Goal: Information Seeking & Learning: Learn about a topic

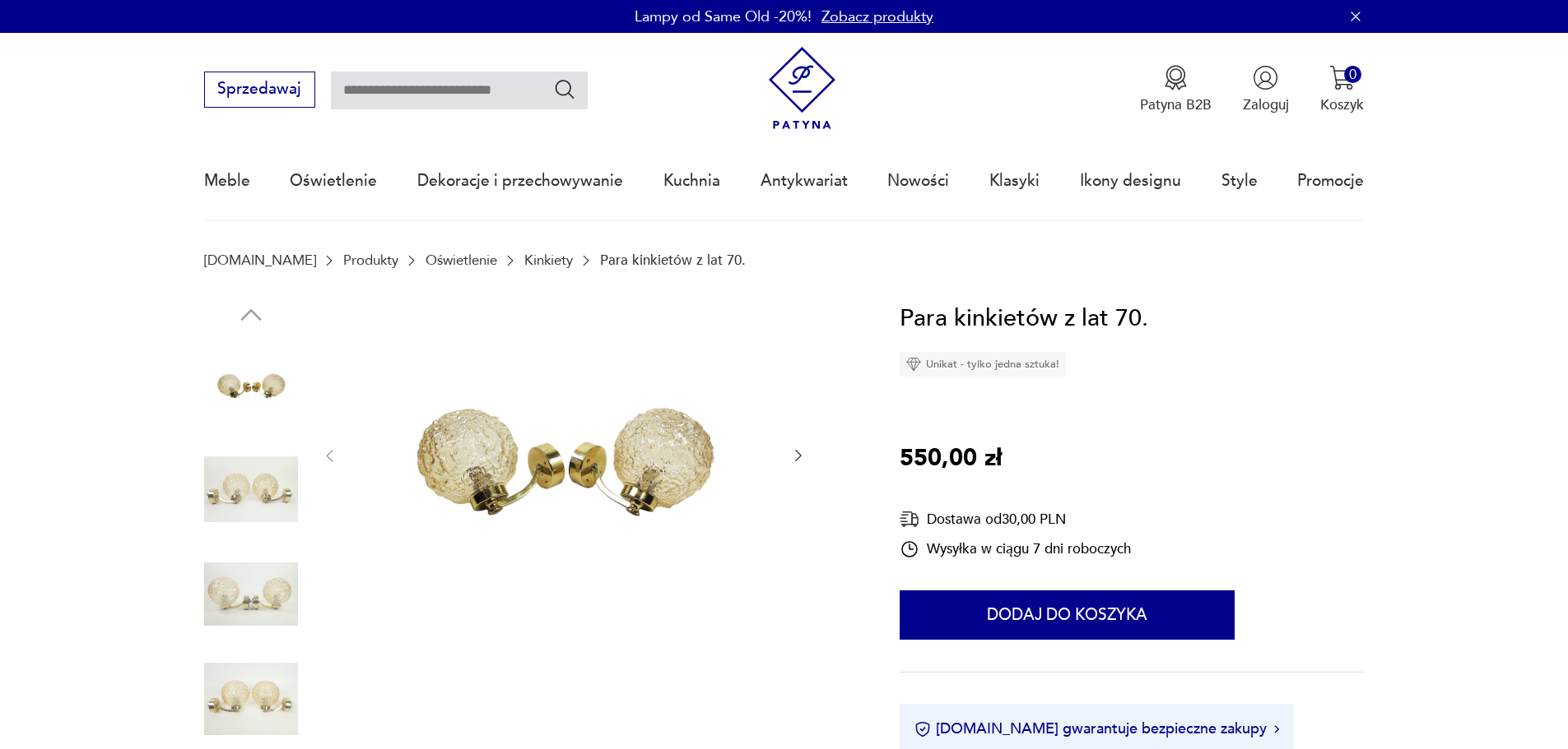
click at [295, 489] on img at bounding box center [251, 489] width 94 height 94
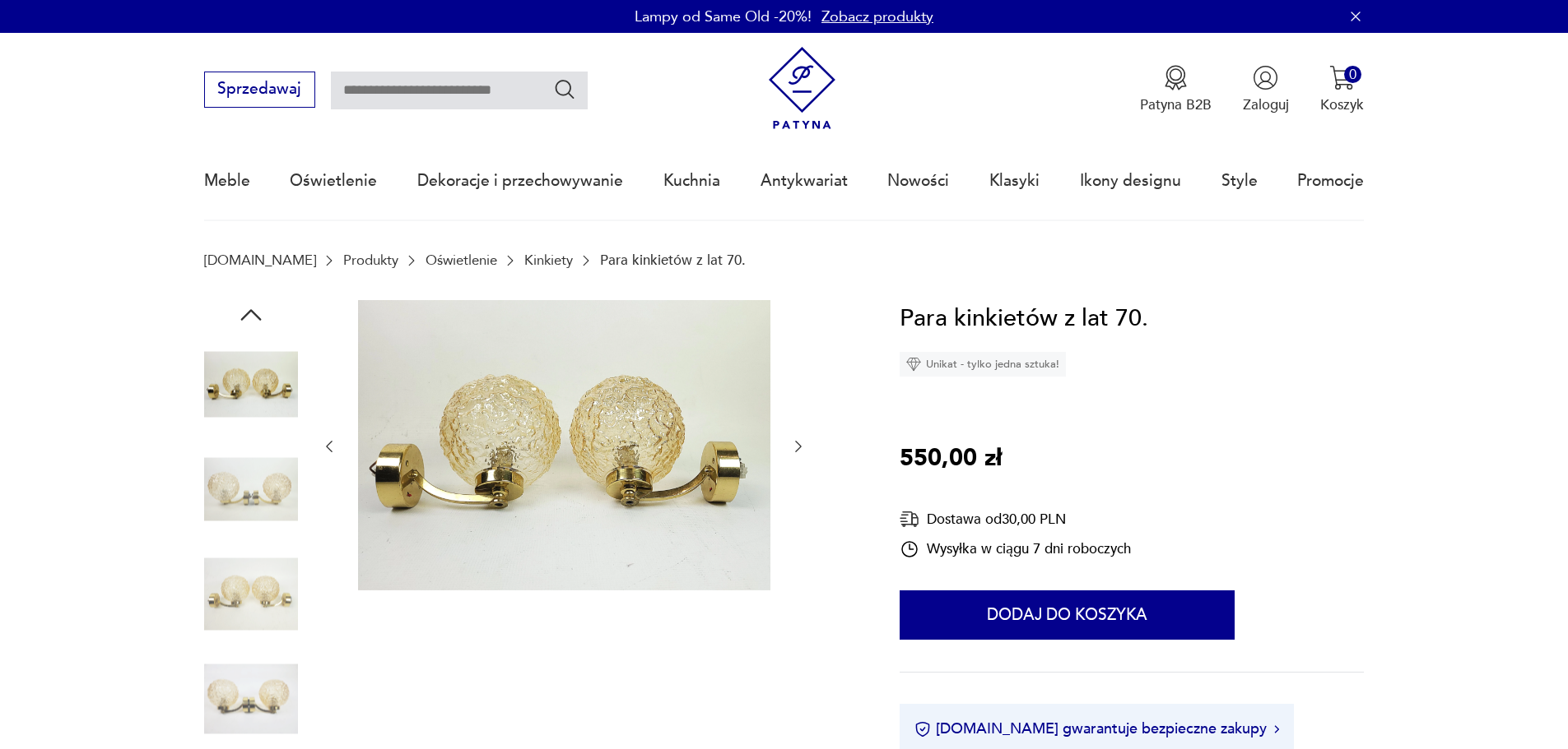
click at [279, 537] on div at bounding box center [251, 491] width 94 height 97
click at [268, 573] on img at bounding box center [251, 595] width 94 height 94
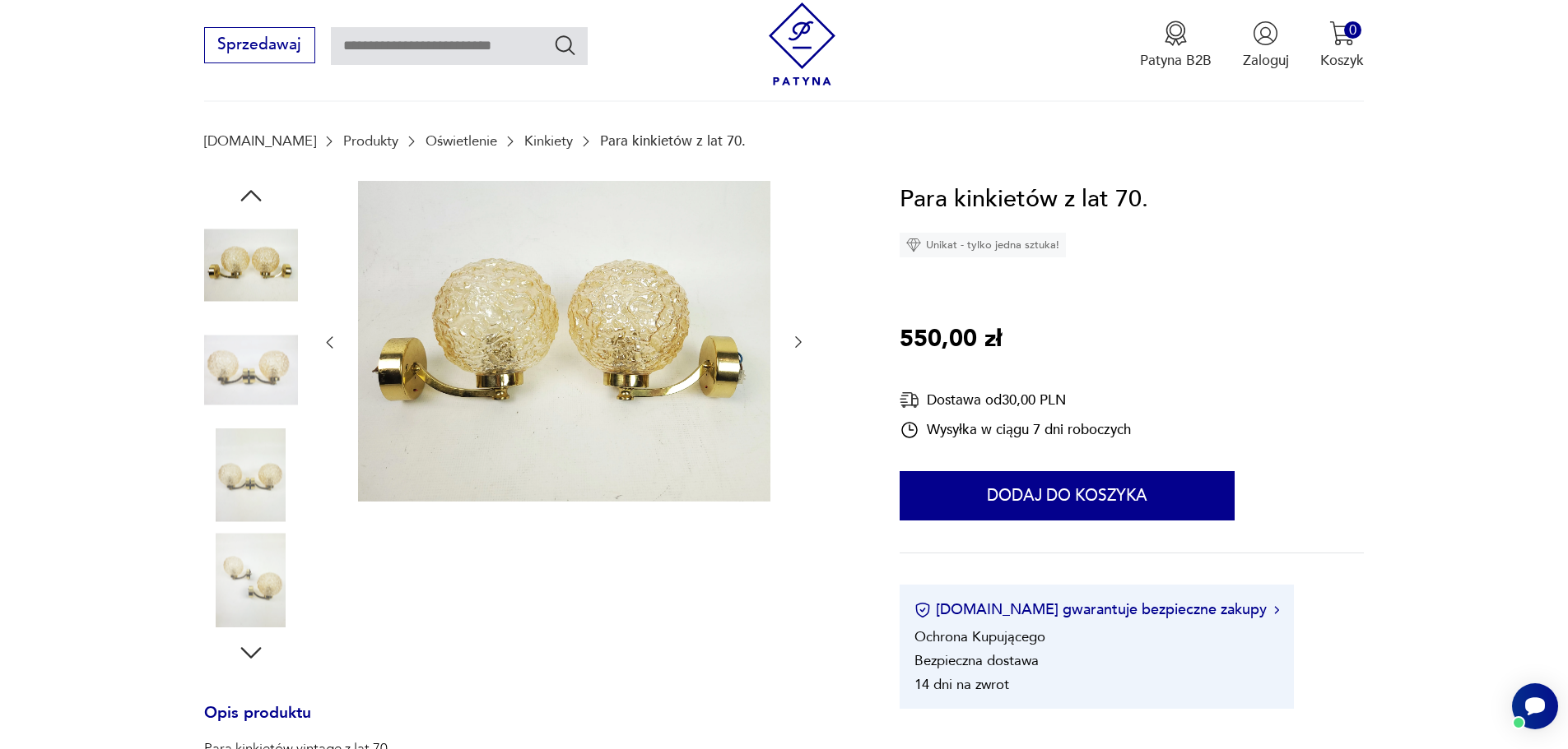
scroll to position [247, 0]
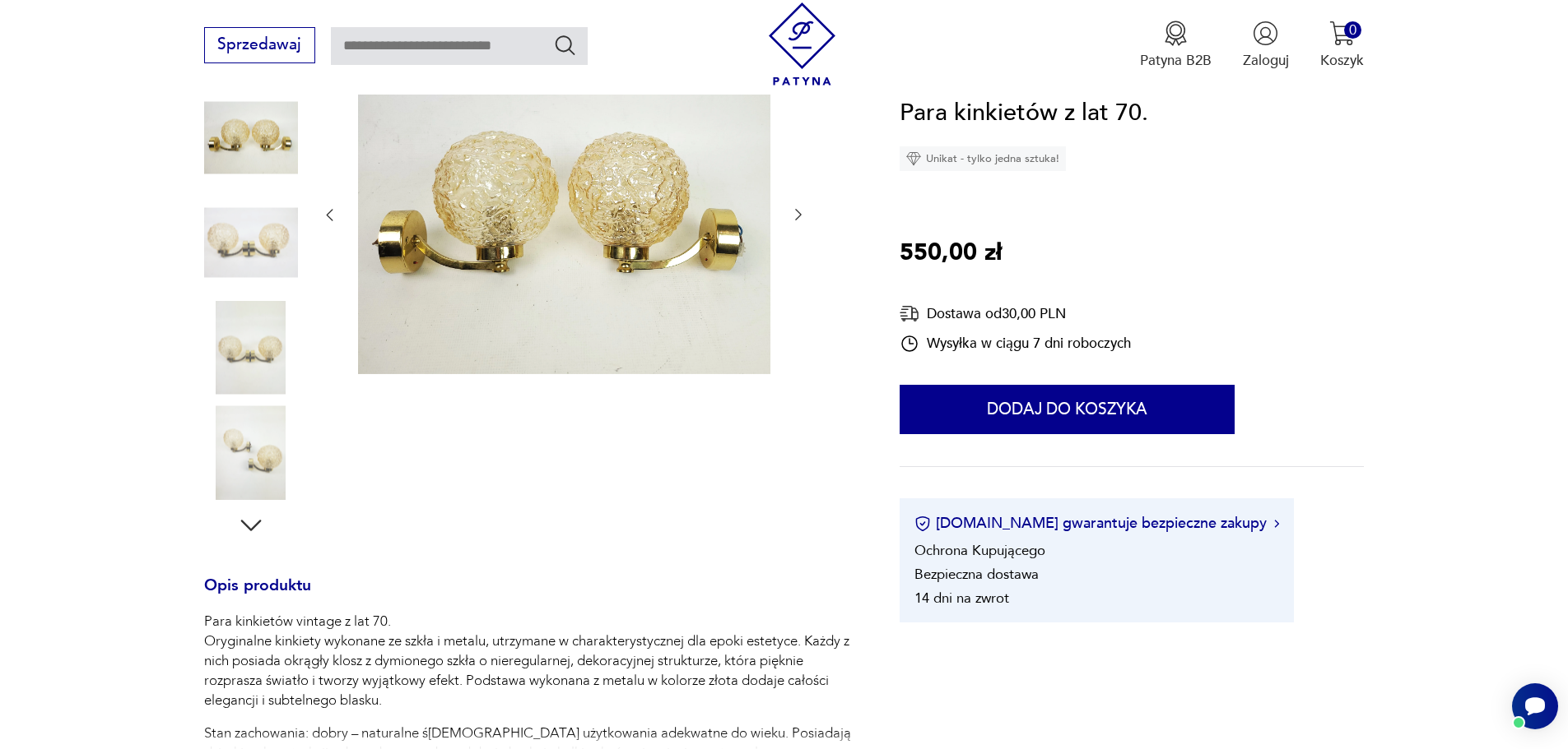
click at [261, 360] on img at bounding box center [251, 348] width 94 height 94
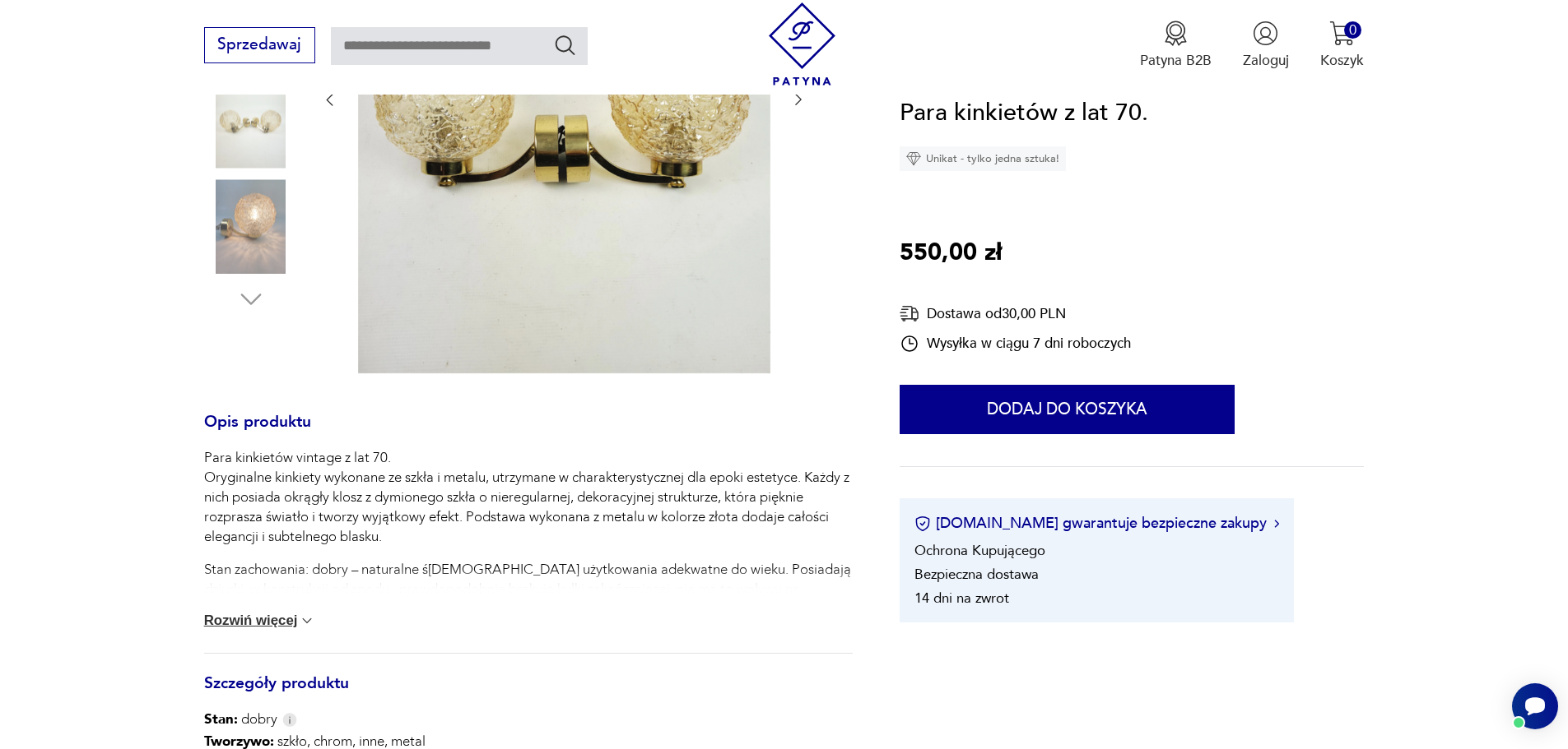
scroll to position [494, 0]
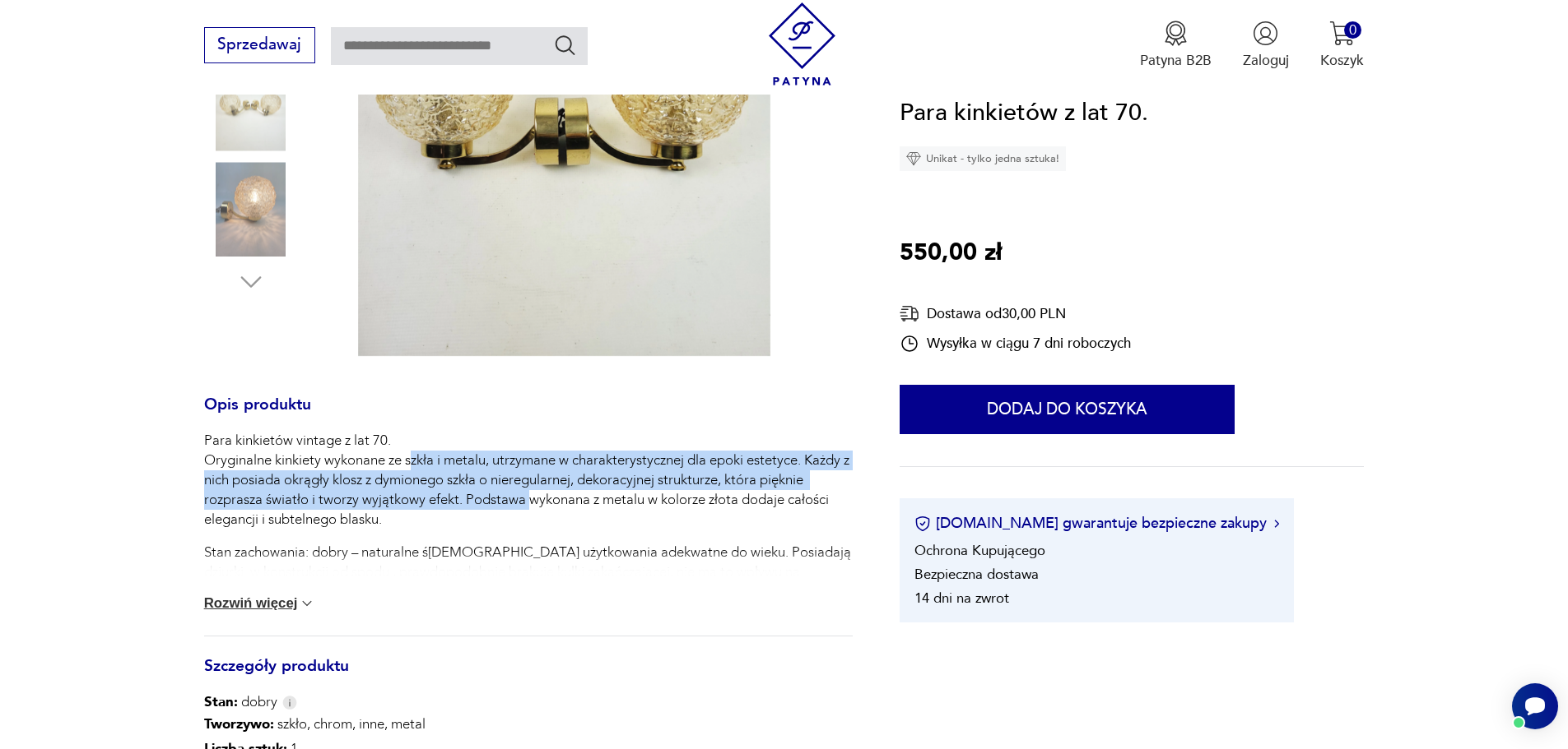
drag, startPoint x: 531, startPoint y: 495, endPoint x: 410, endPoint y: 452, distance: 128.4
click at [410, 452] on p "Para kinkietów vintage z lat 70. Oryginalne kinkiety wykonane ze szkła i metalu…" at bounding box center [527, 480] width 648 height 99
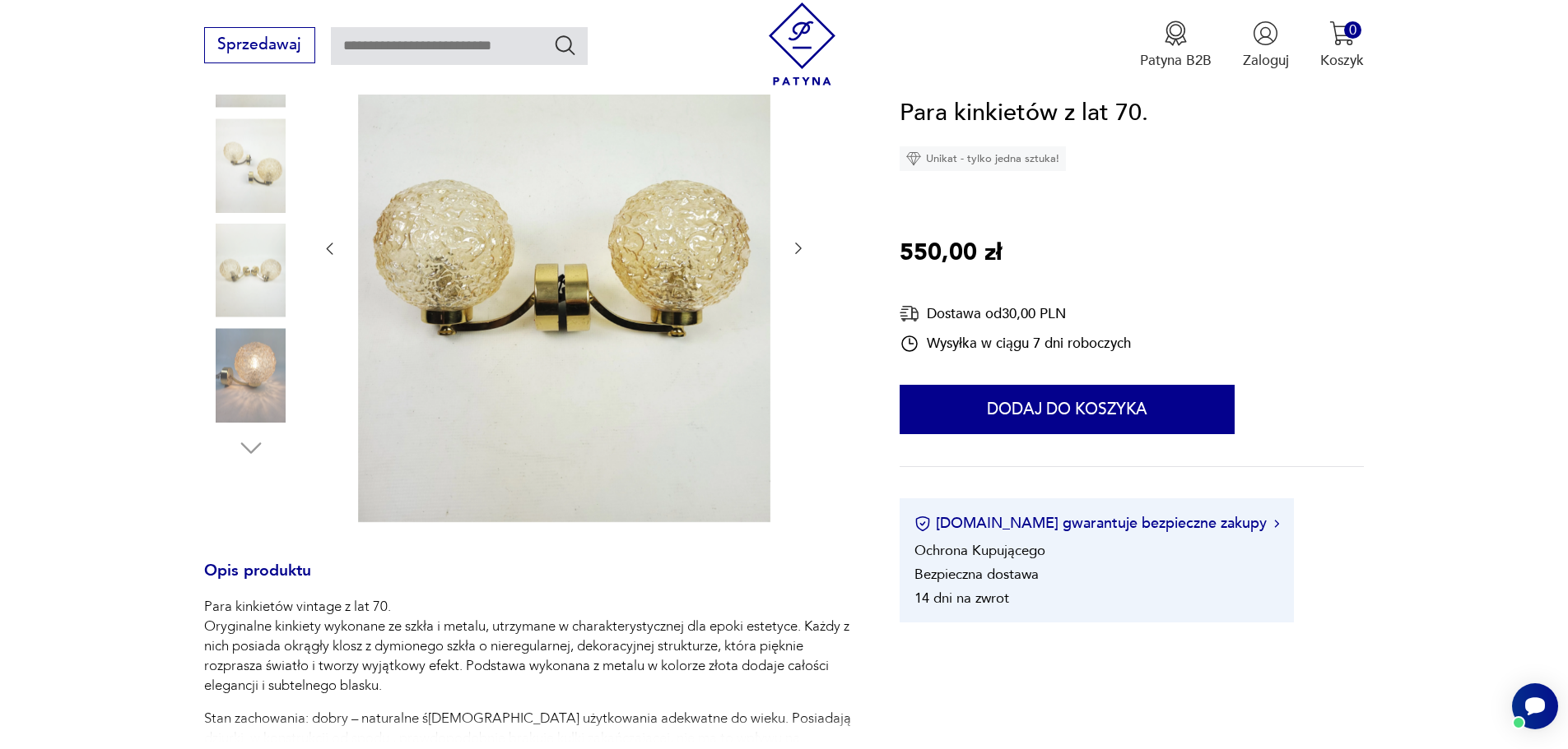
scroll to position [329, 0]
click at [240, 395] on img at bounding box center [251, 373] width 94 height 94
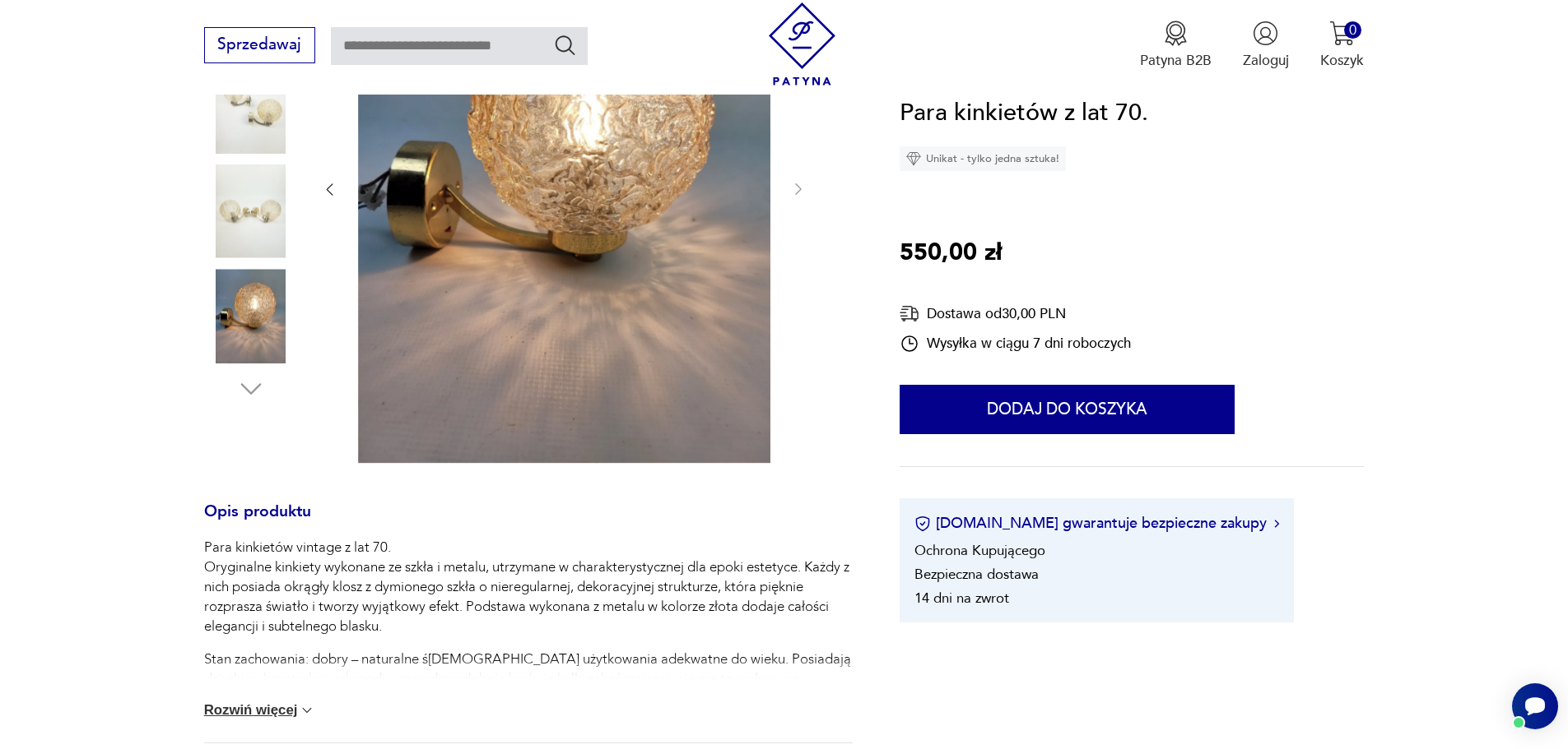
scroll to position [411, 0]
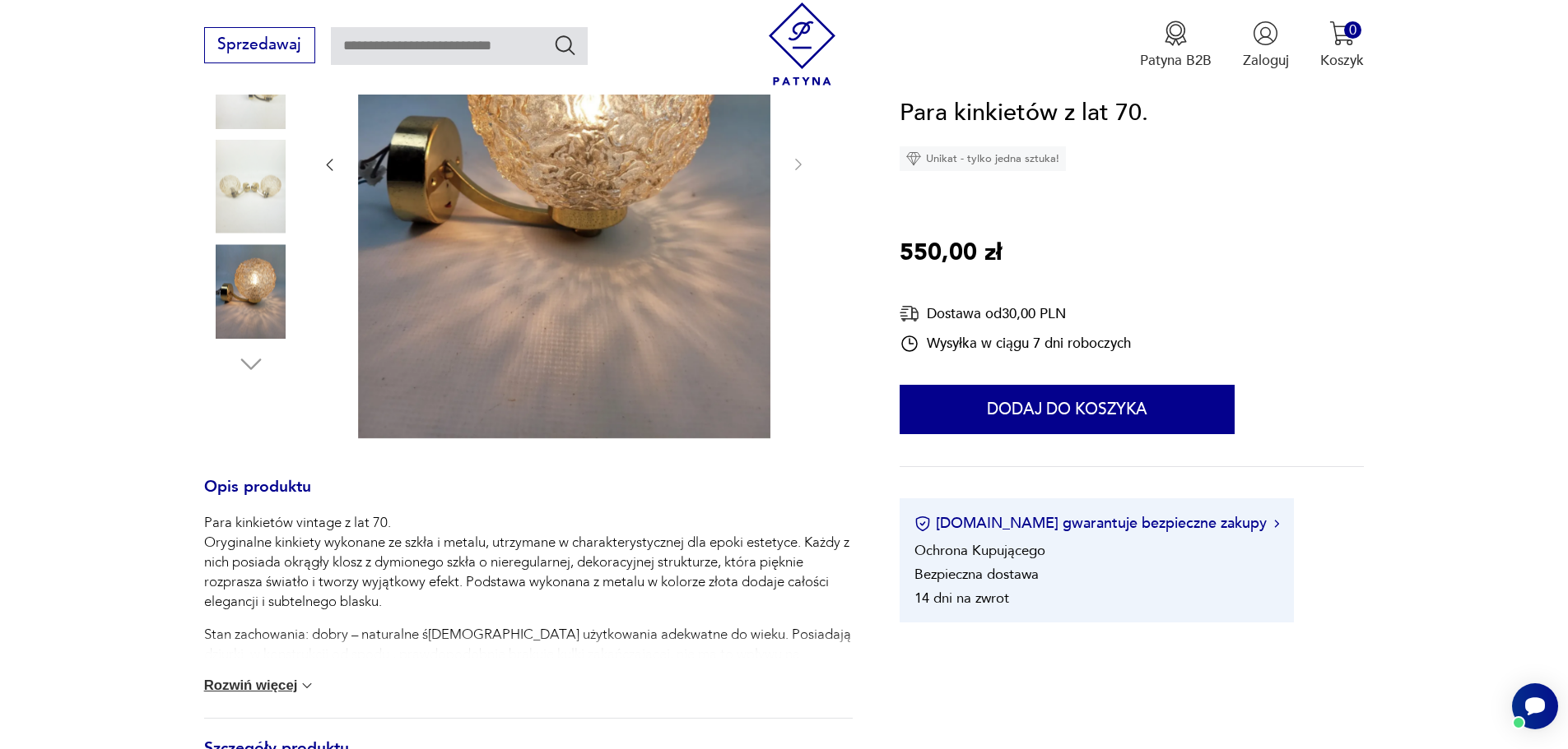
click at [265, 689] on button "Rozwiń więcej" at bounding box center [260, 686] width 112 height 16
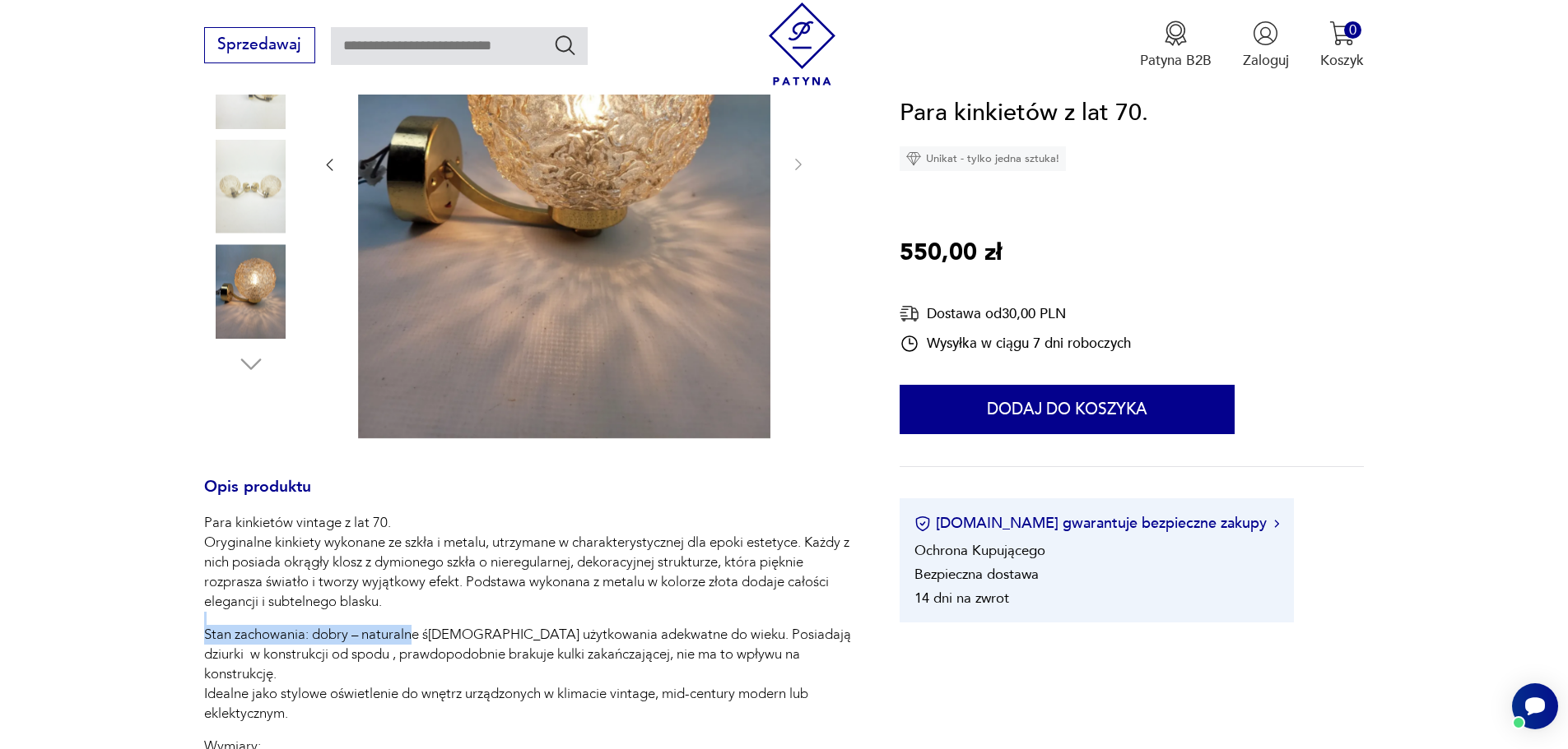
drag, startPoint x: 397, startPoint y: 608, endPoint x: 413, endPoint y: 635, distance: 31.4
click at [412, 626] on div "Para kinkietów vintage z lat 70. Oryginalne kinkiety wykonane ze szkła i metalu…" at bounding box center [527, 655] width 648 height 283
click at [413, 635] on p "Stan zachowania: dobry – naturalne ś[DEMOGRAPHIC_DATA] użytkowania adekwatne do…" at bounding box center [527, 675] width 648 height 99
drag, startPoint x: 437, startPoint y: 638, endPoint x: 137, endPoint y: 620, distance: 300.5
click at [137, 620] on section "Opis produktu Para kinkietów vintage z lat 70. Oryginalne kinkiety wykonane ze …" at bounding box center [784, 523] width 1568 height 1267
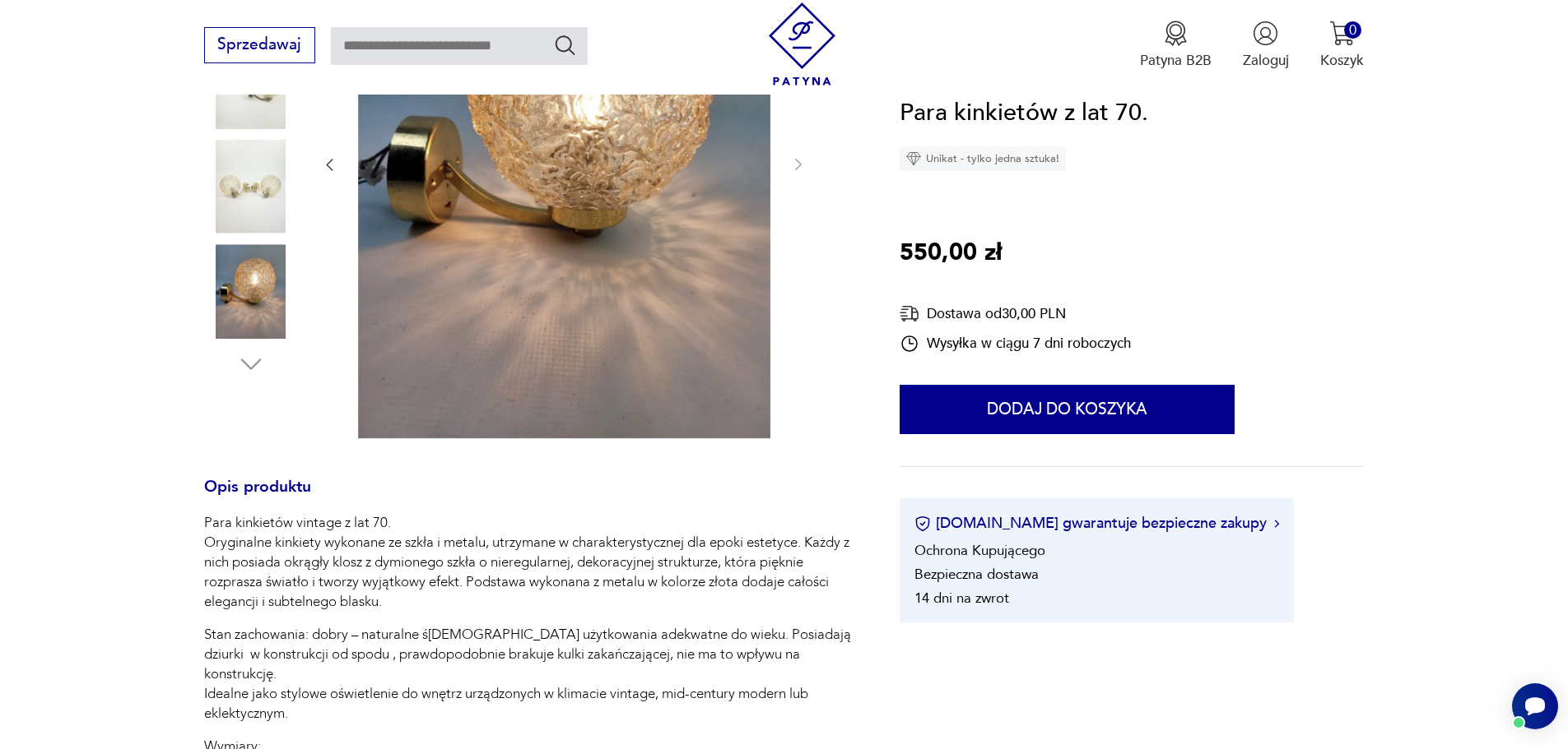
click at [263, 598] on p "Para kinkietów vintage z lat 70. Oryginalne kinkiety wykonane ze szkła i metalu…" at bounding box center [527, 563] width 648 height 99
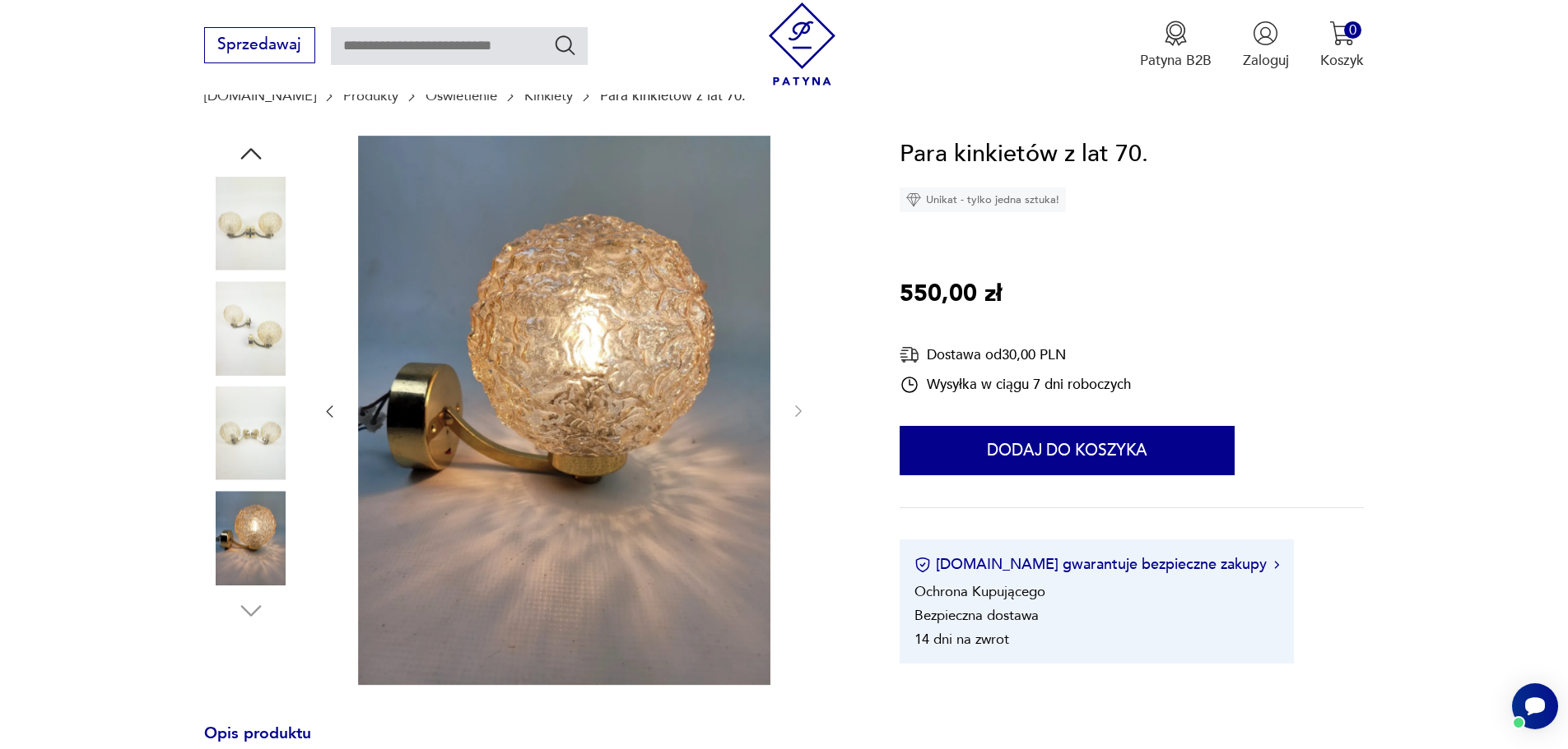
scroll to position [0, 0]
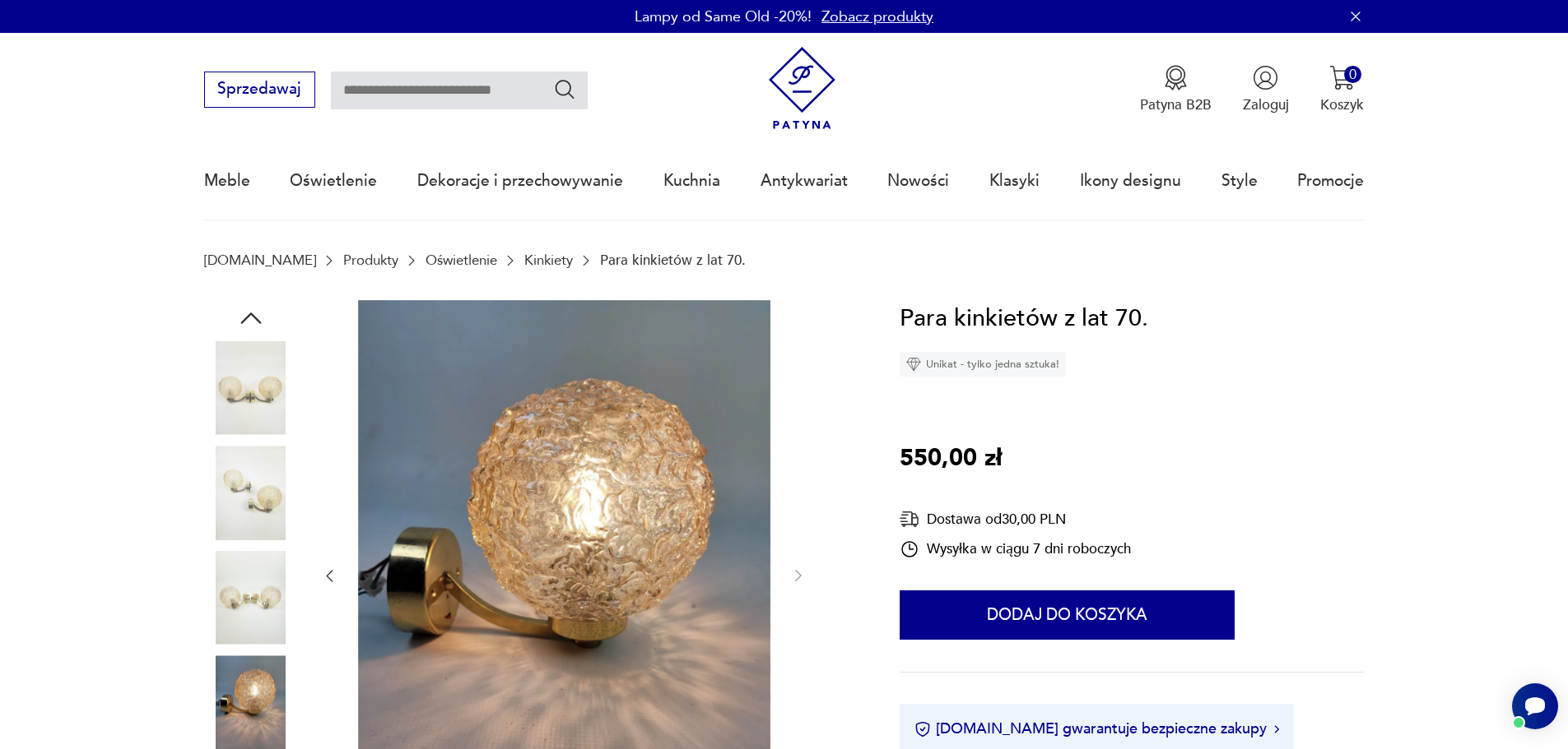
click at [276, 381] on img at bounding box center [251, 388] width 94 height 94
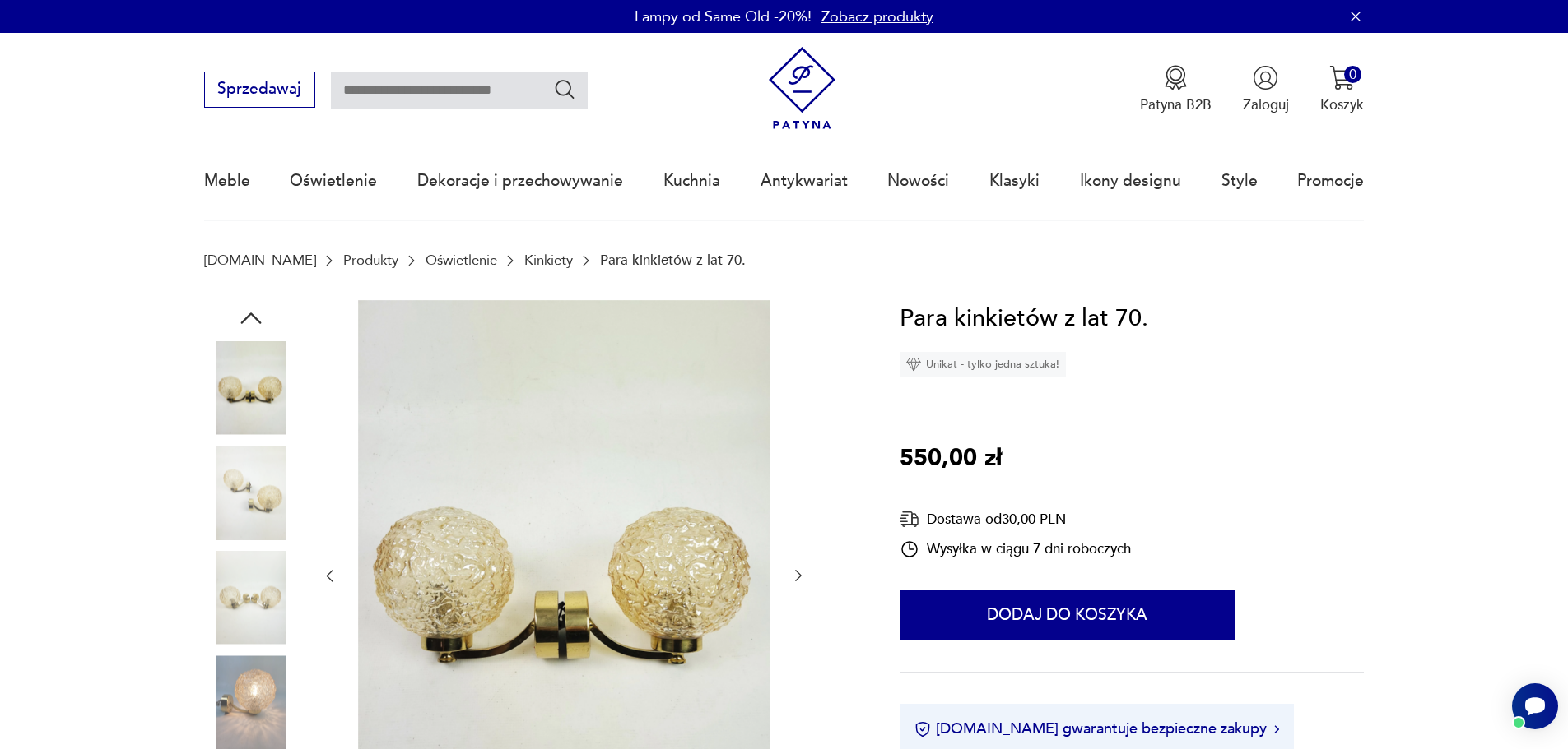
click at [273, 480] on img at bounding box center [251, 493] width 94 height 94
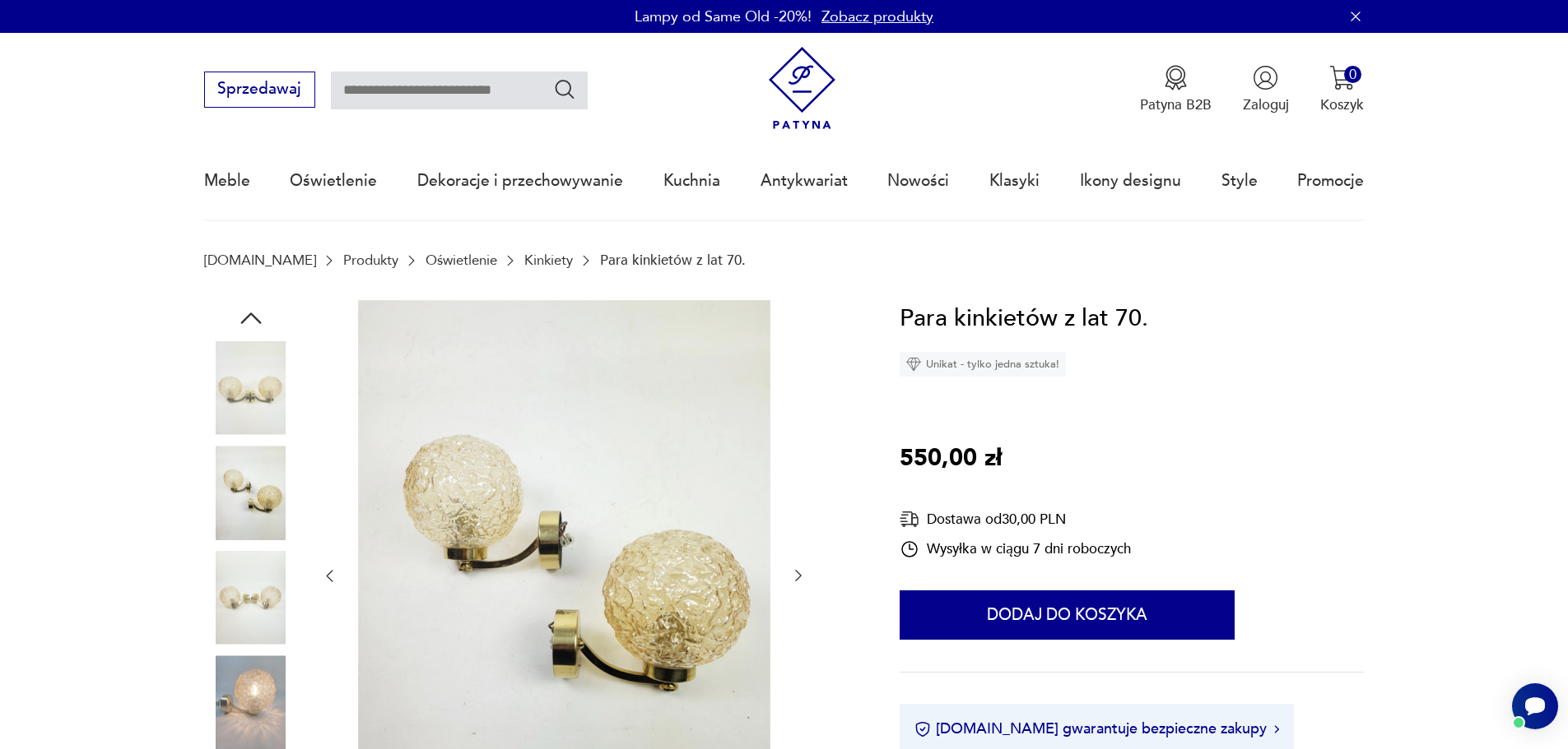
click at [243, 581] on img at bounding box center [251, 598] width 94 height 94
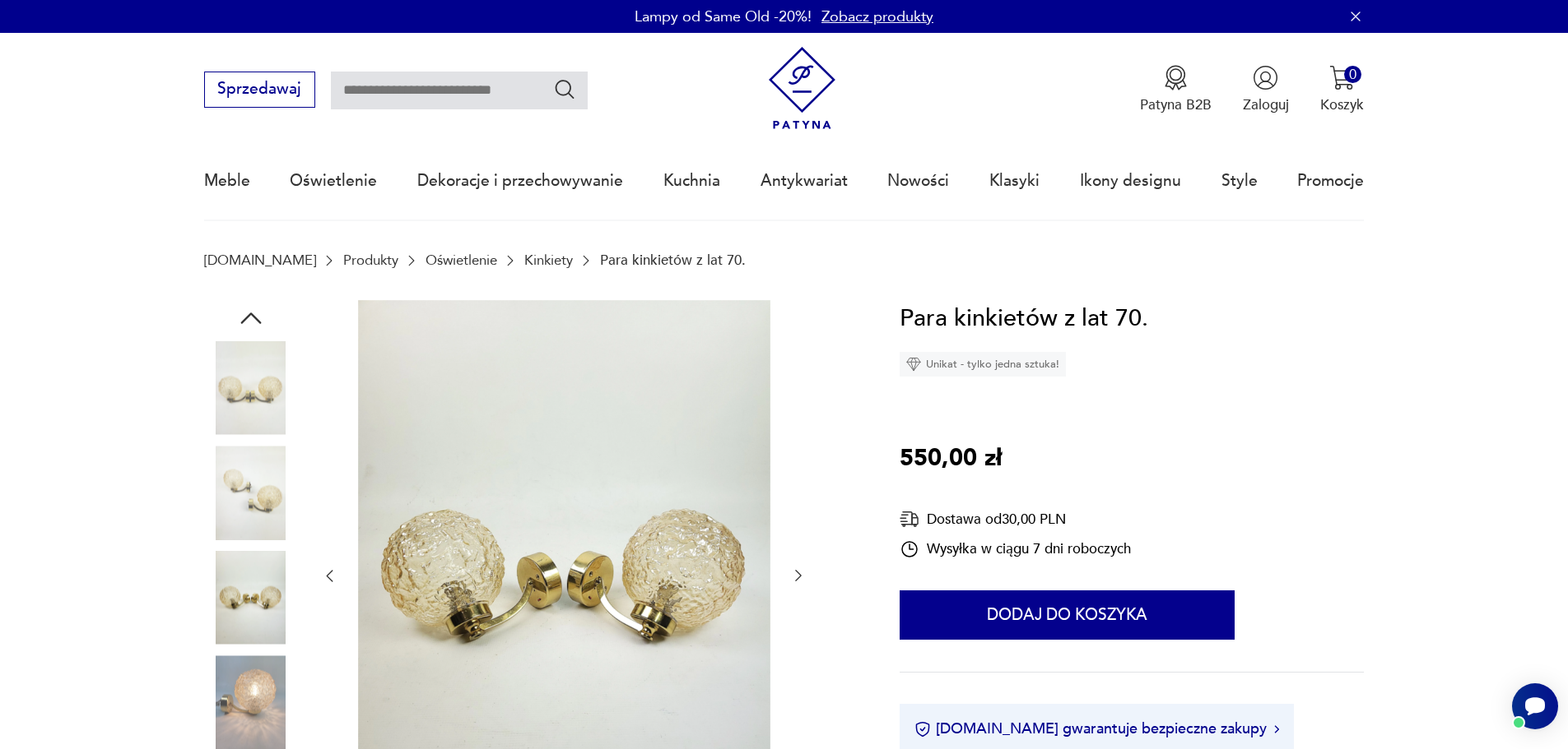
click at [258, 697] on img at bounding box center [251, 702] width 94 height 94
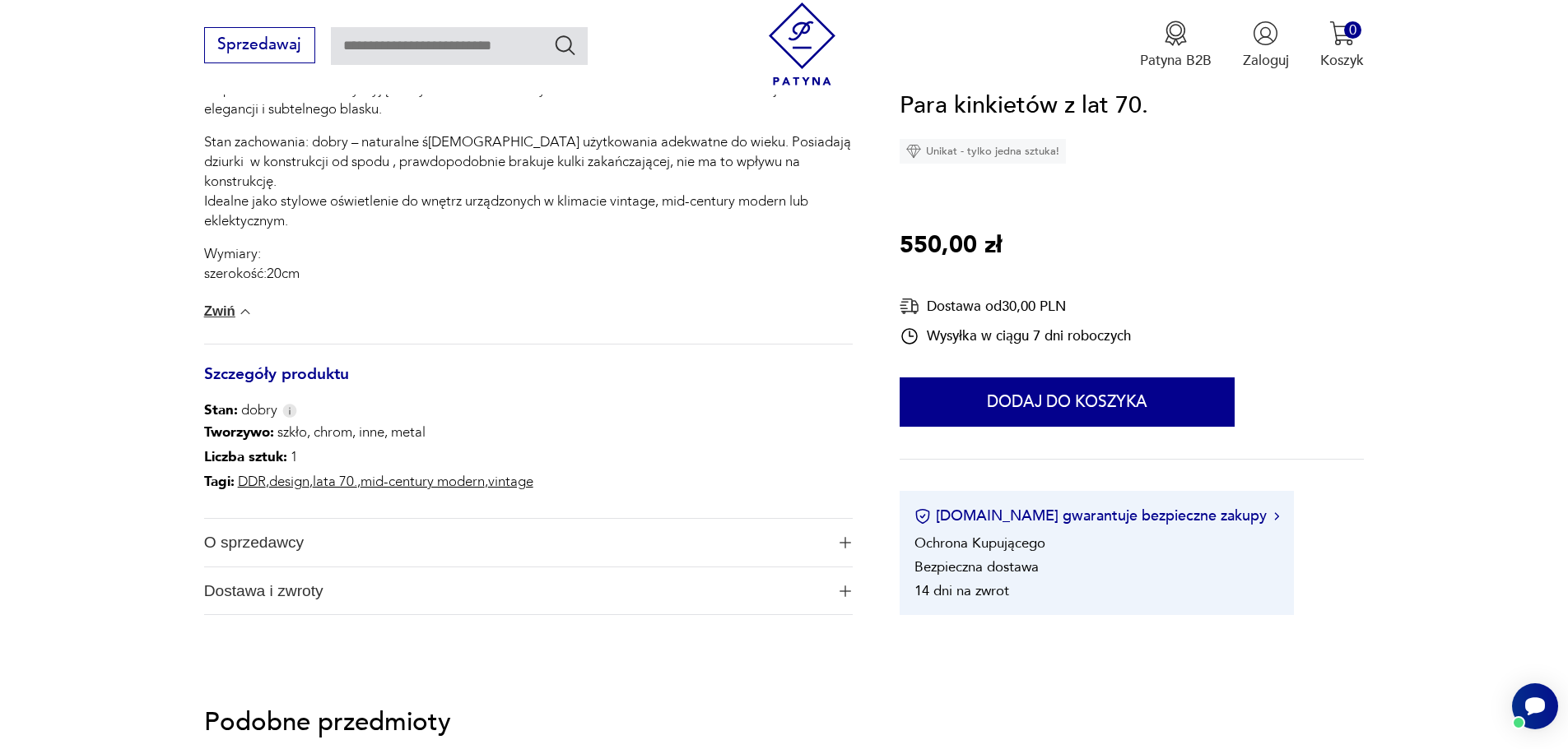
scroll to position [905, 0]
drag, startPoint x: 382, startPoint y: 528, endPoint x: 391, endPoint y: 535, distance: 11.4
click at [388, 533] on span "O sprzedawcy" at bounding box center [514, 542] width 621 height 48
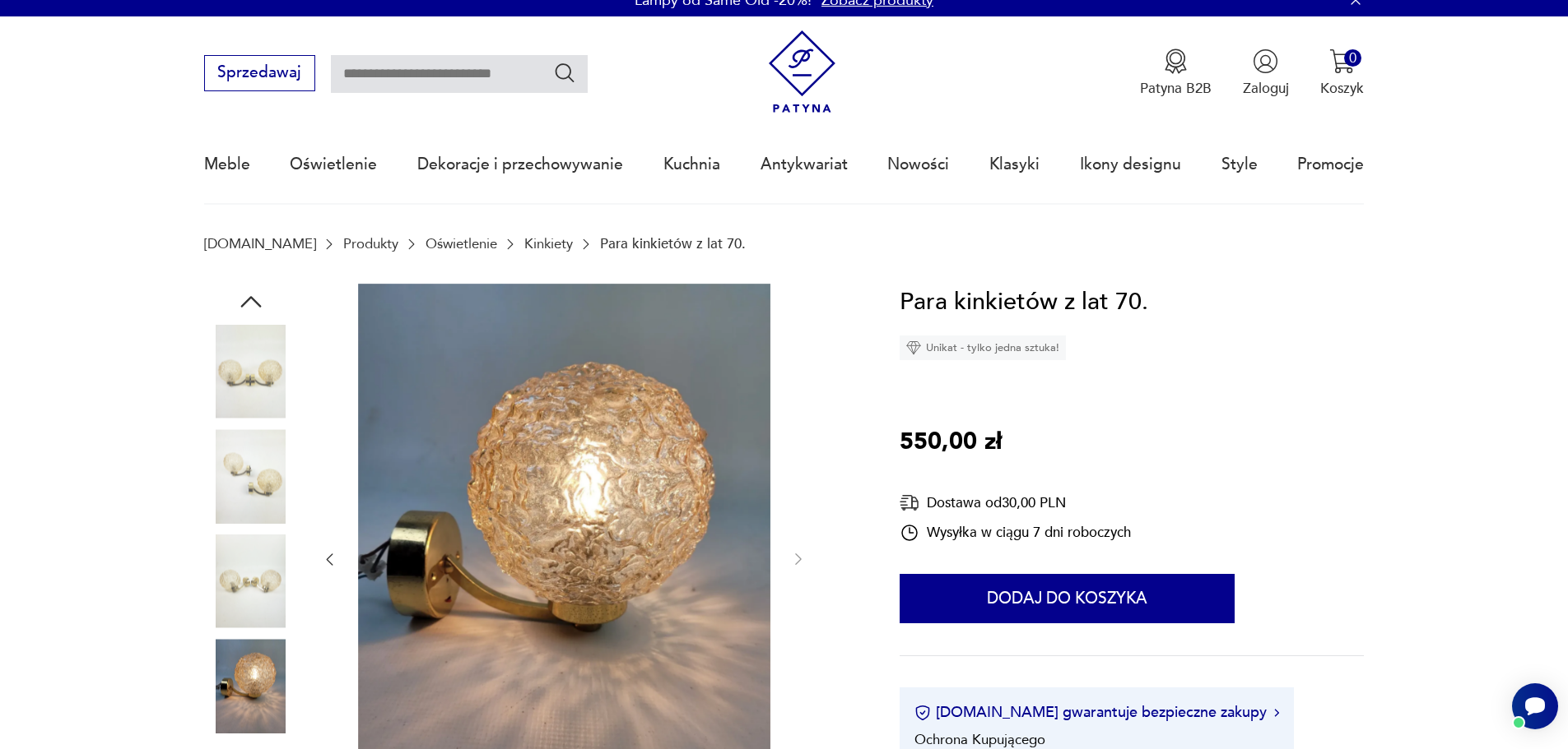
scroll to position [0, 0]
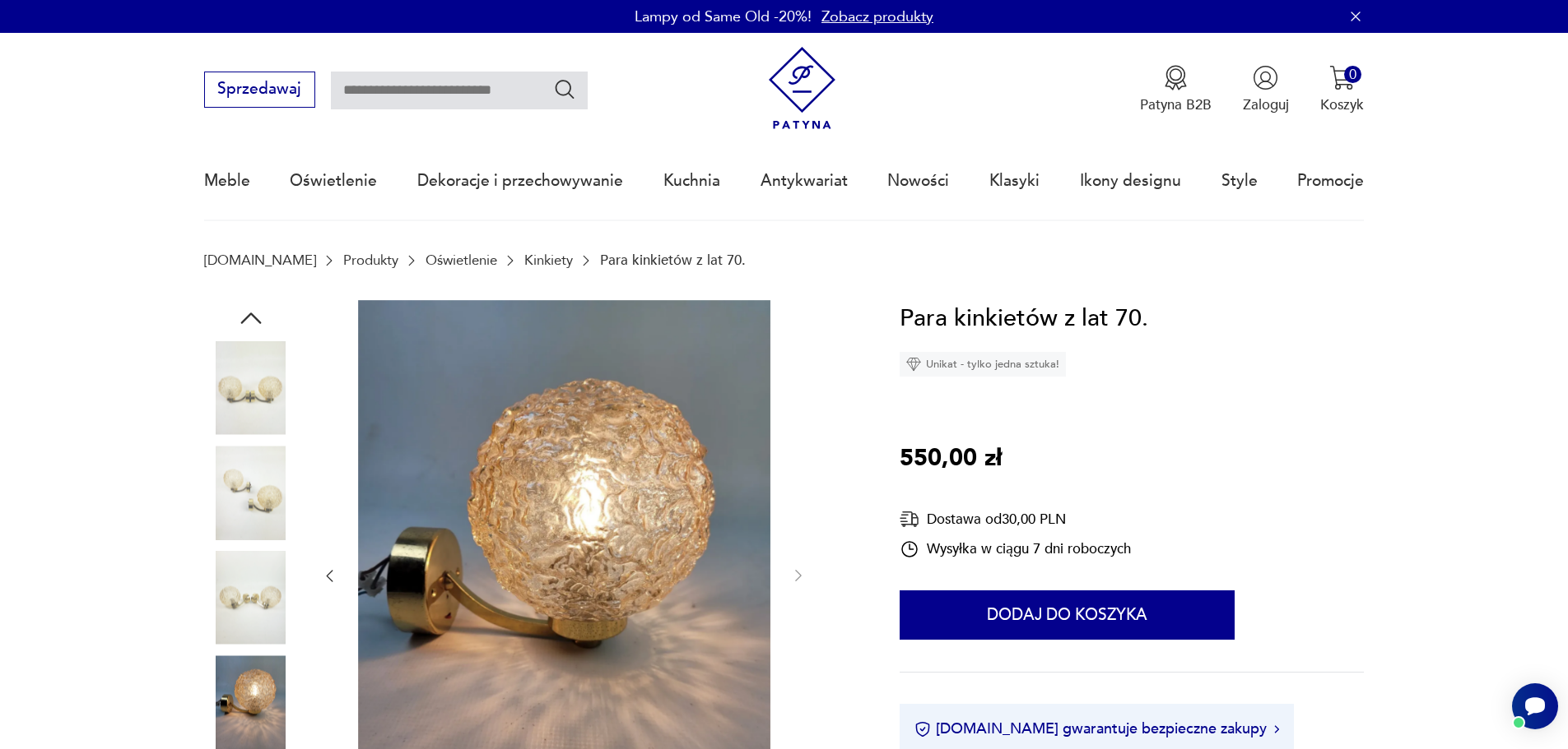
click at [567, 542] on img at bounding box center [564, 575] width 412 height 550
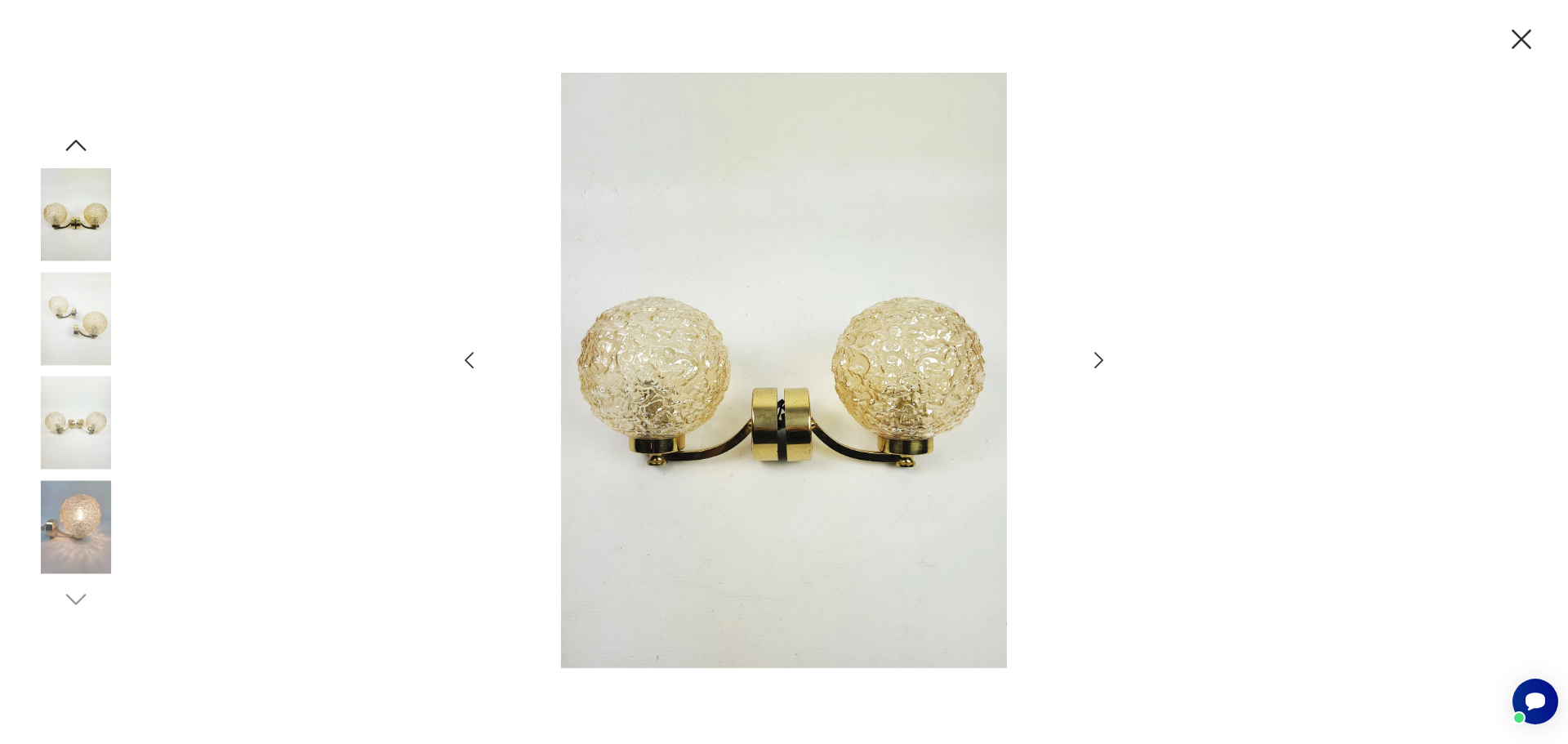
click at [803, 351] on img at bounding box center [783, 370] width 567 height 595
click at [908, 394] on img at bounding box center [783, 370] width 567 height 595
click at [82, 328] on img at bounding box center [76, 319] width 93 height 93
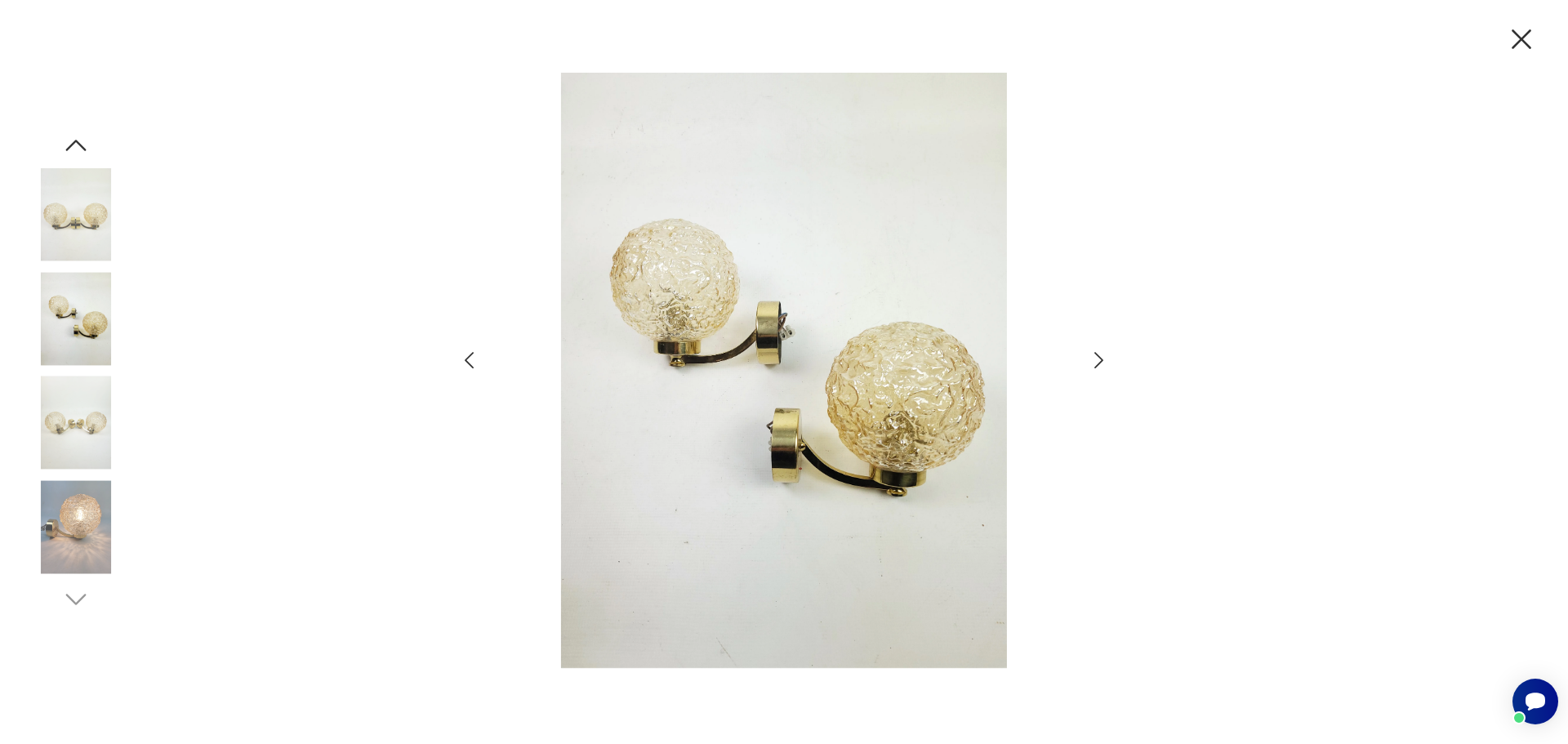
click at [93, 417] on img at bounding box center [76, 423] width 93 height 93
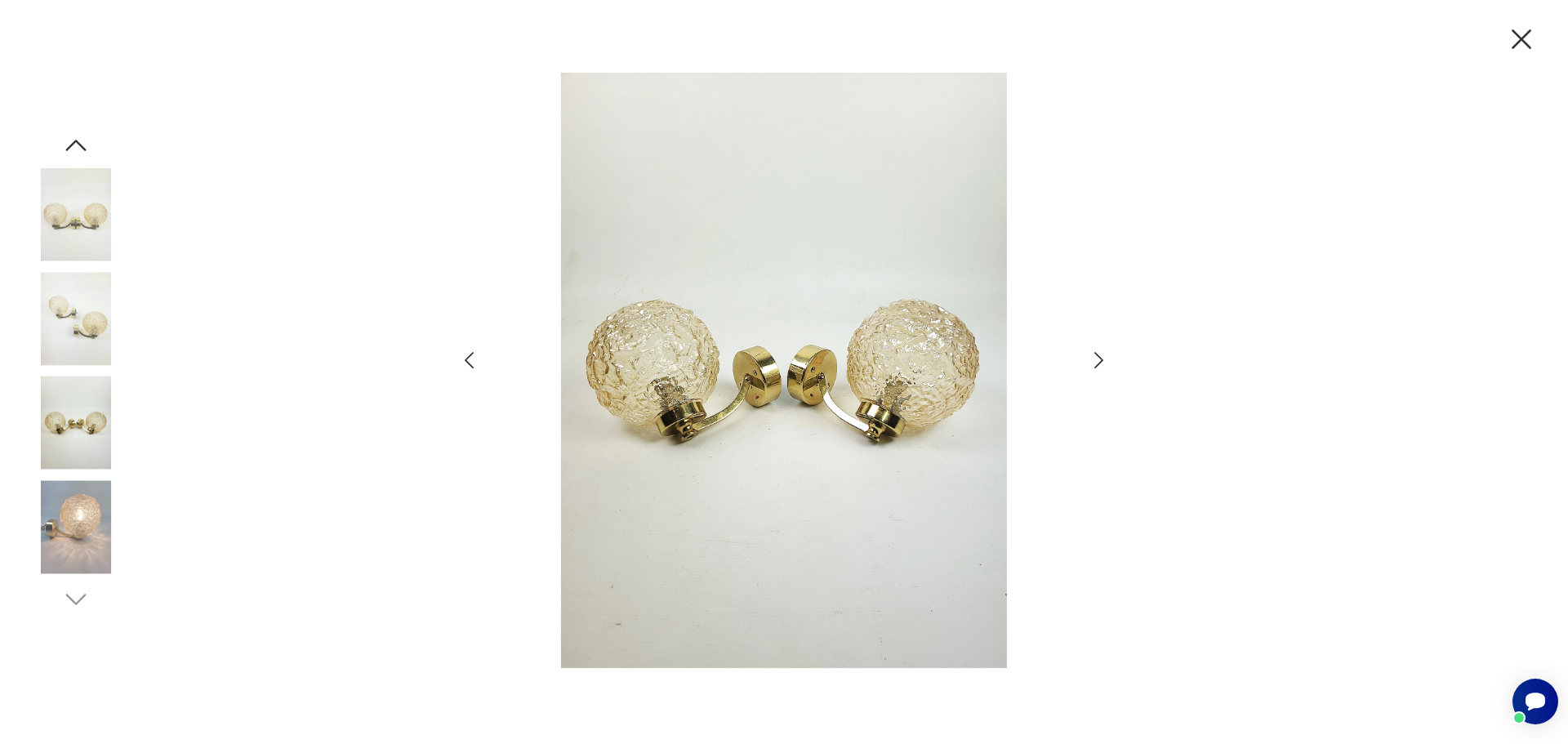
click at [1530, 37] on icon "button" at bounding box center [1521, 39] width 34 height 34
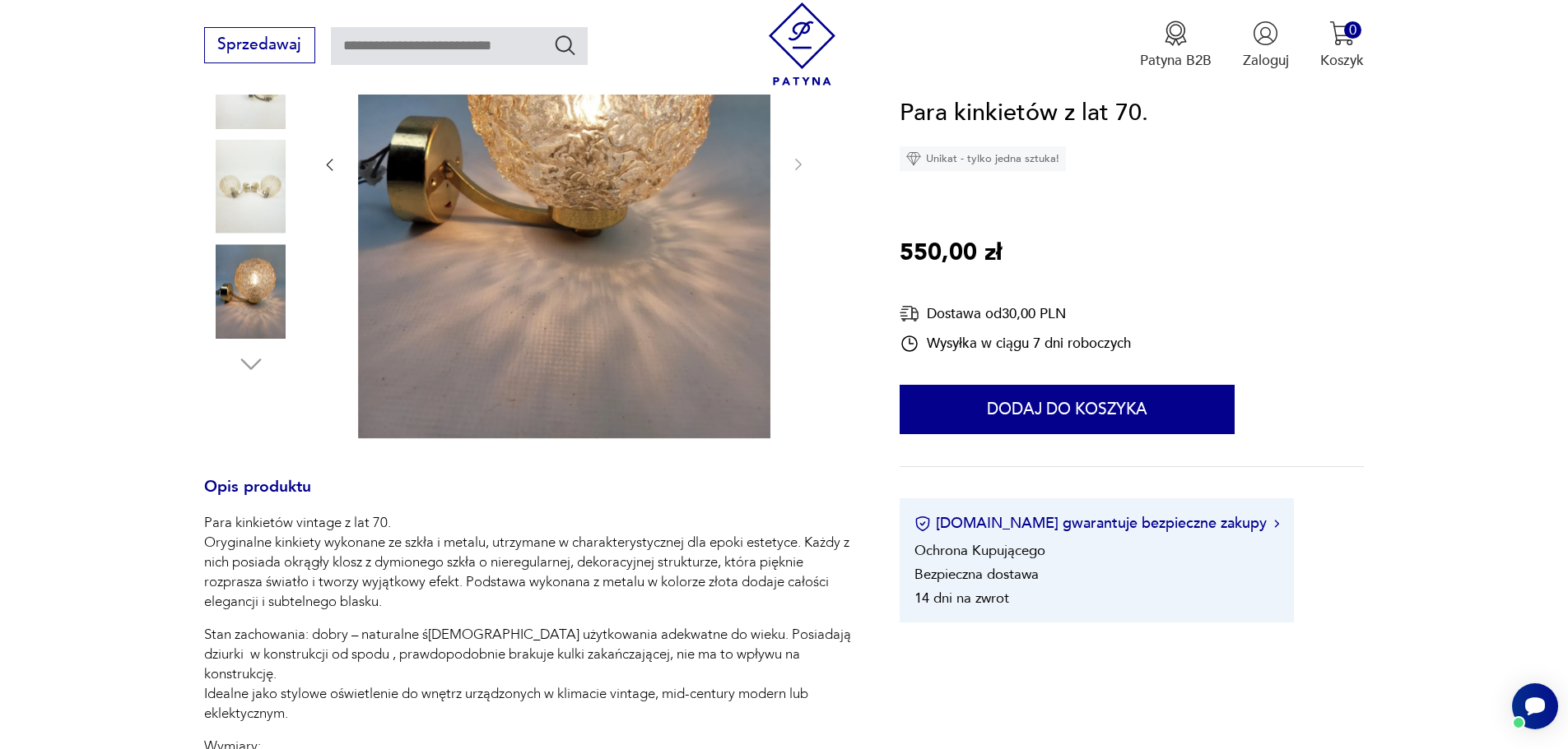
scroll to position [165, 0]
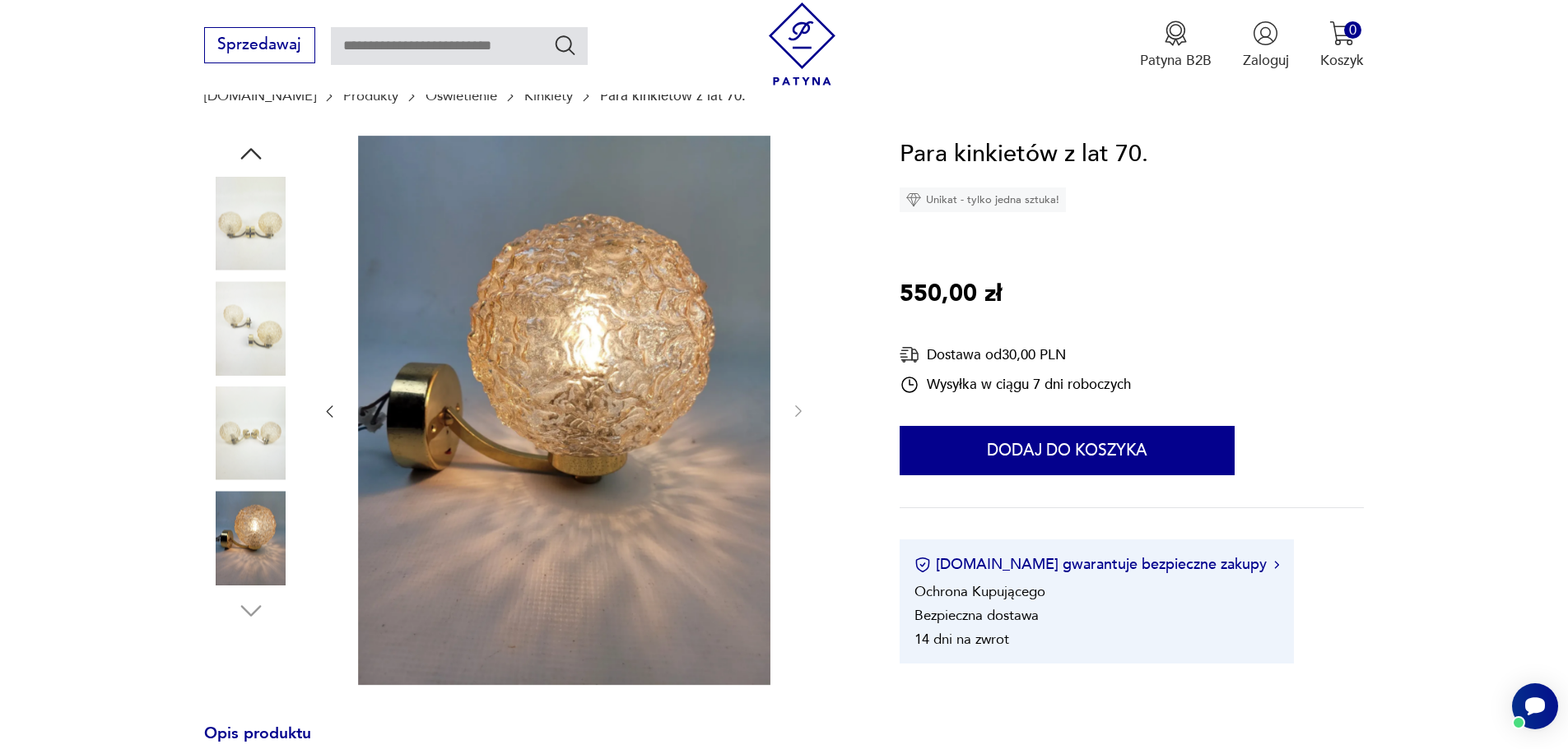
click at [254, 340] on img at bounding box center [251, 328] width 94 height 94
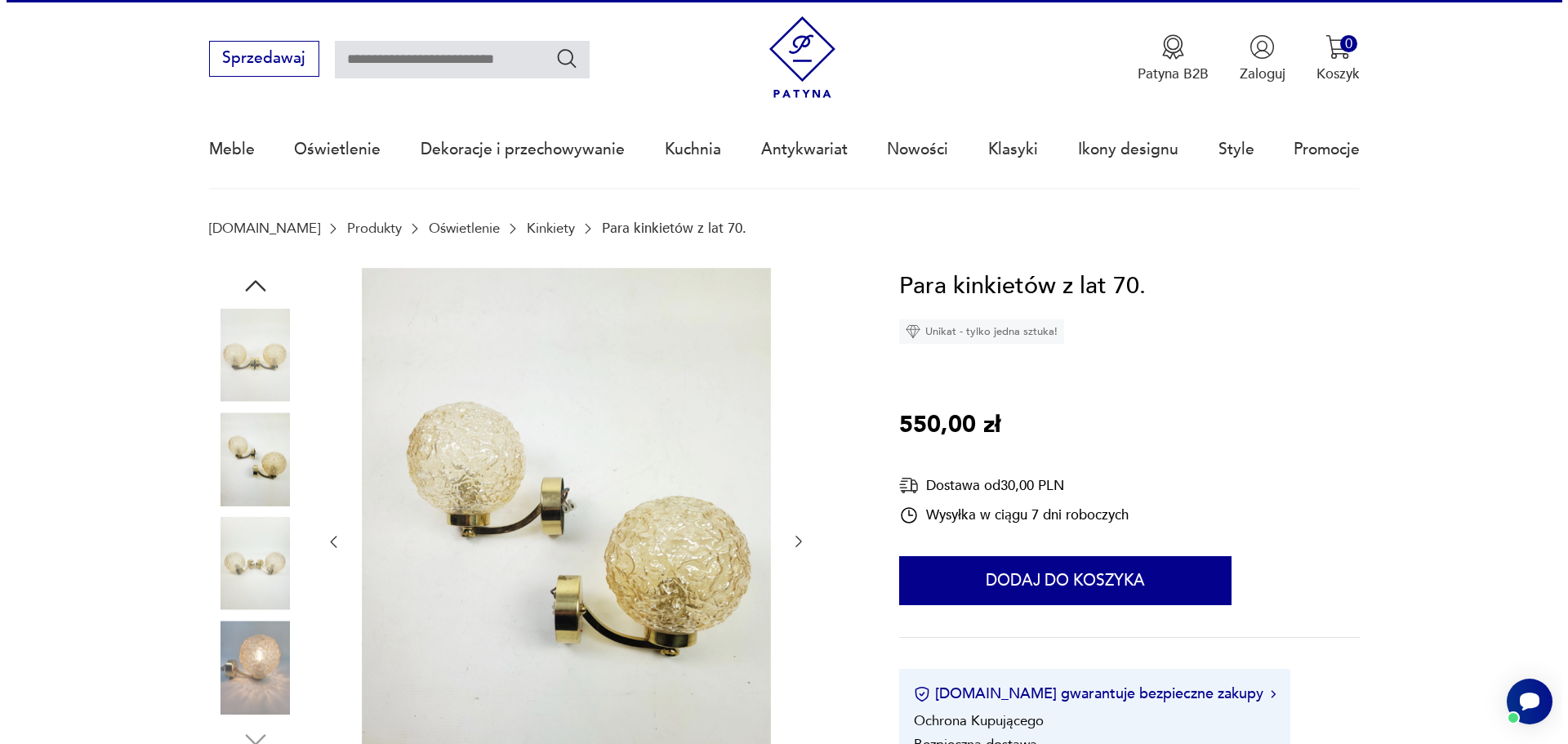
scroll to position [0, 0]
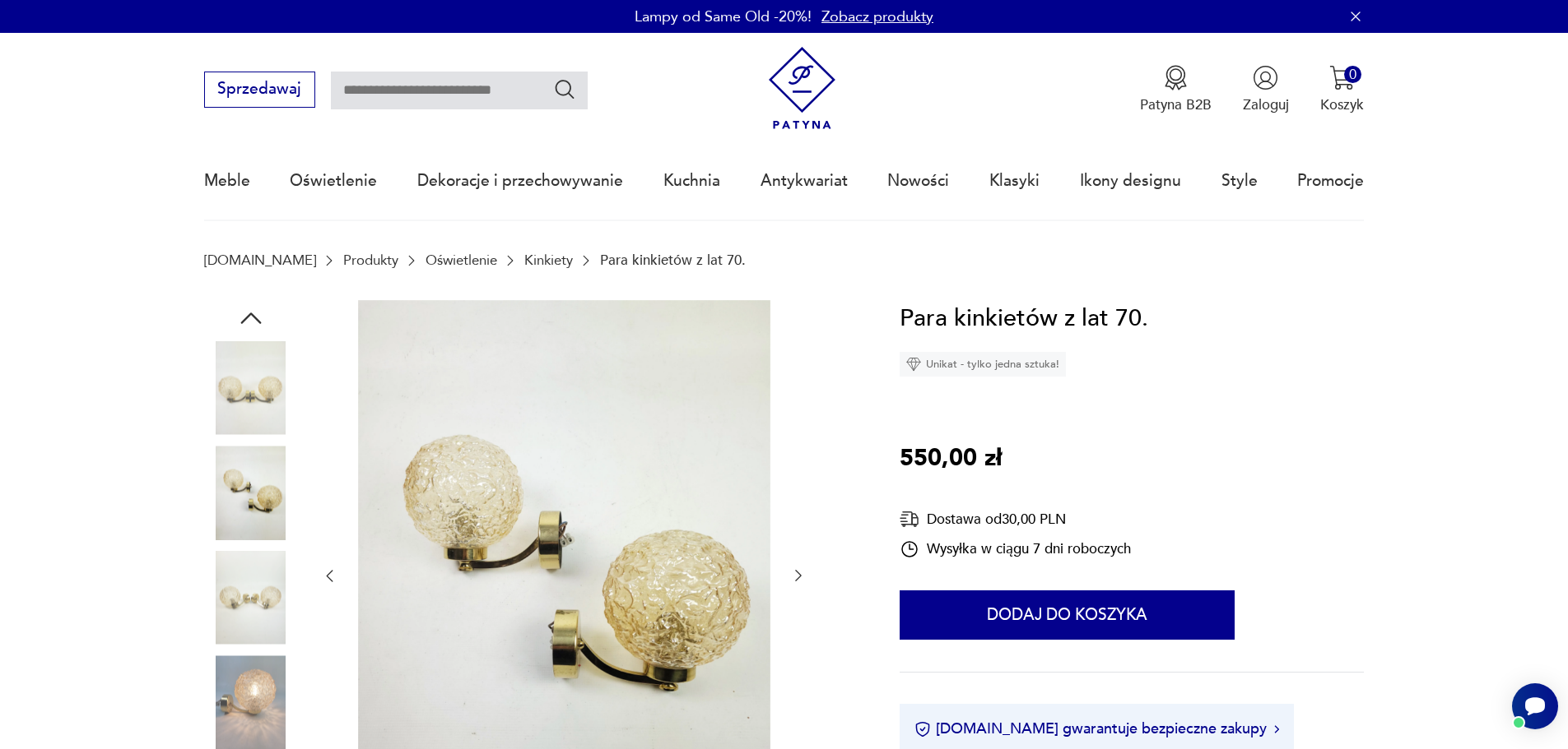
click at [251, 500] on img at bounding box center [251, 493] width 94 height 94
click at [247, 664] on img at bounding box center [251, 702] width 94 height 94
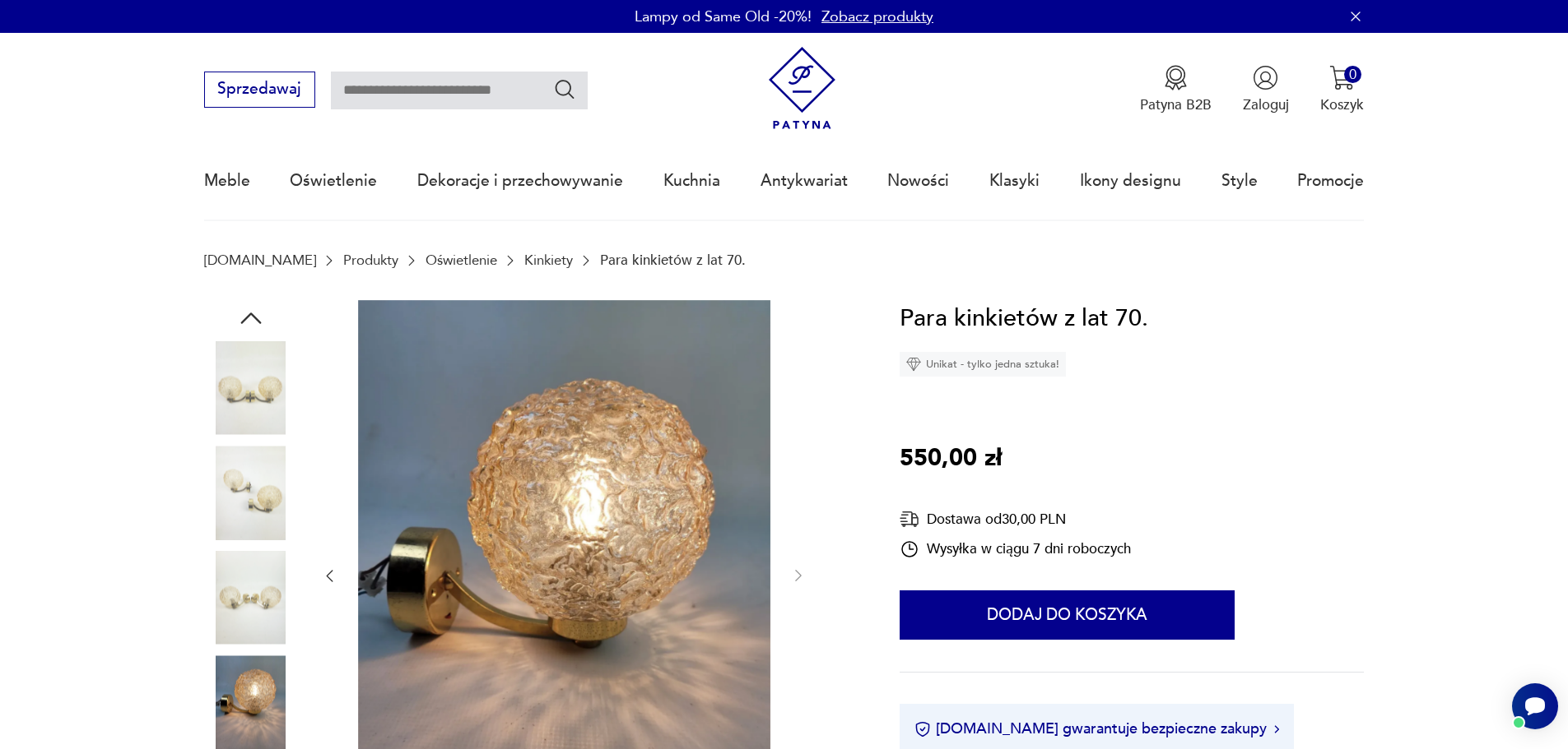
click at [592, 515] on img at bounding box center [564, 575] width 412 height 550
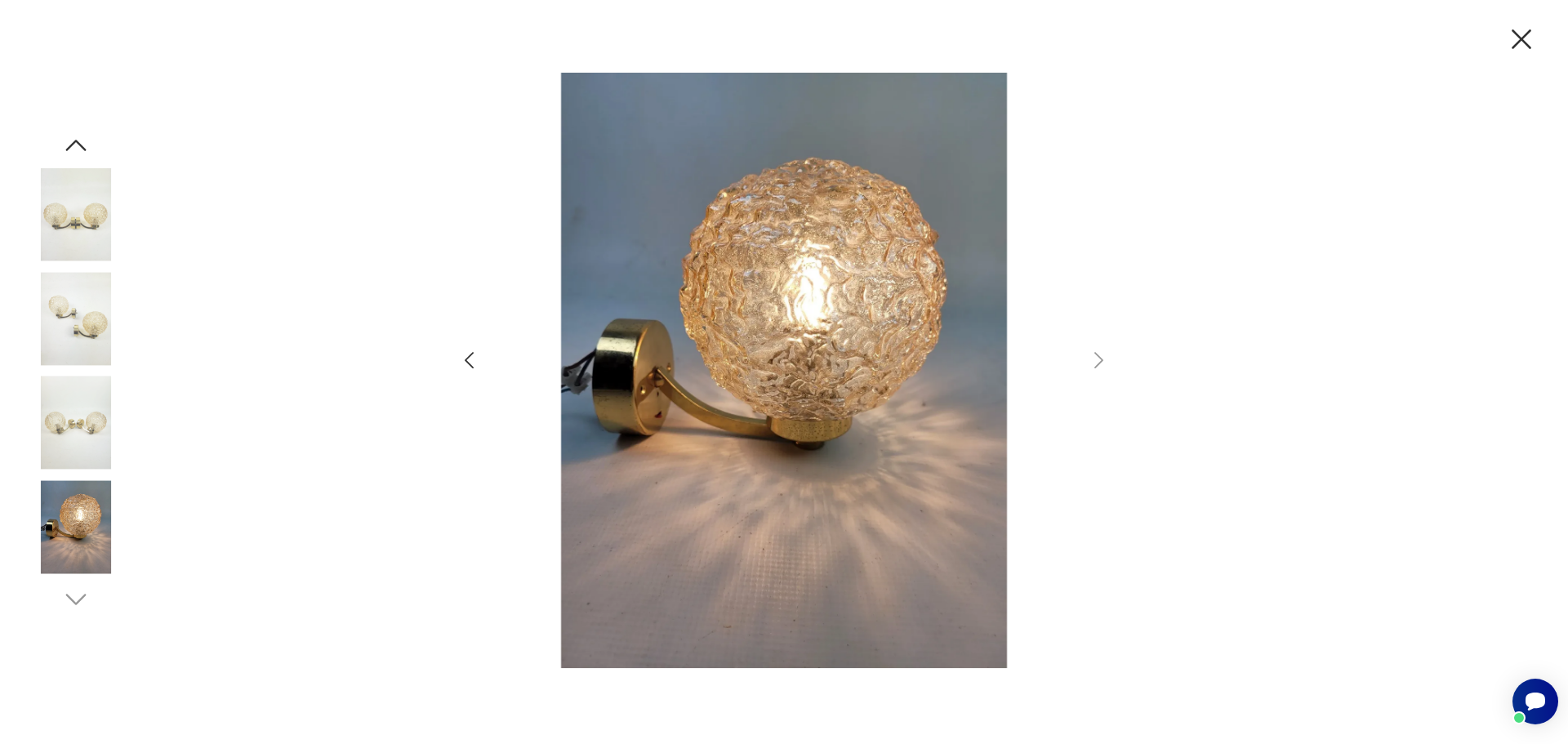
click at [475, 363] on icon "button" at bounding box center [469, 361] width 23 height 23
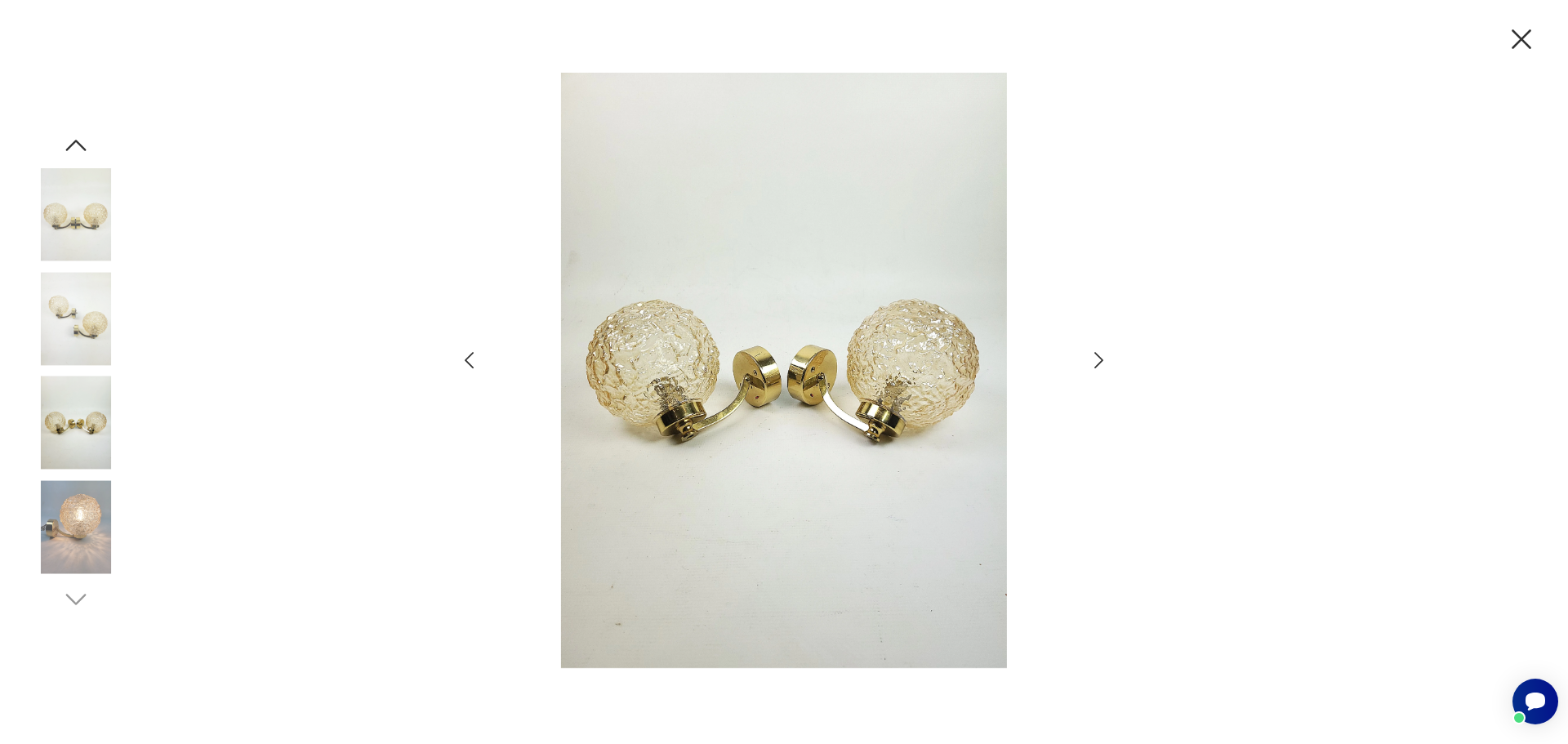
click at [473, 361] on icon "button" at bounding box center [469, 361] width 23 height 23
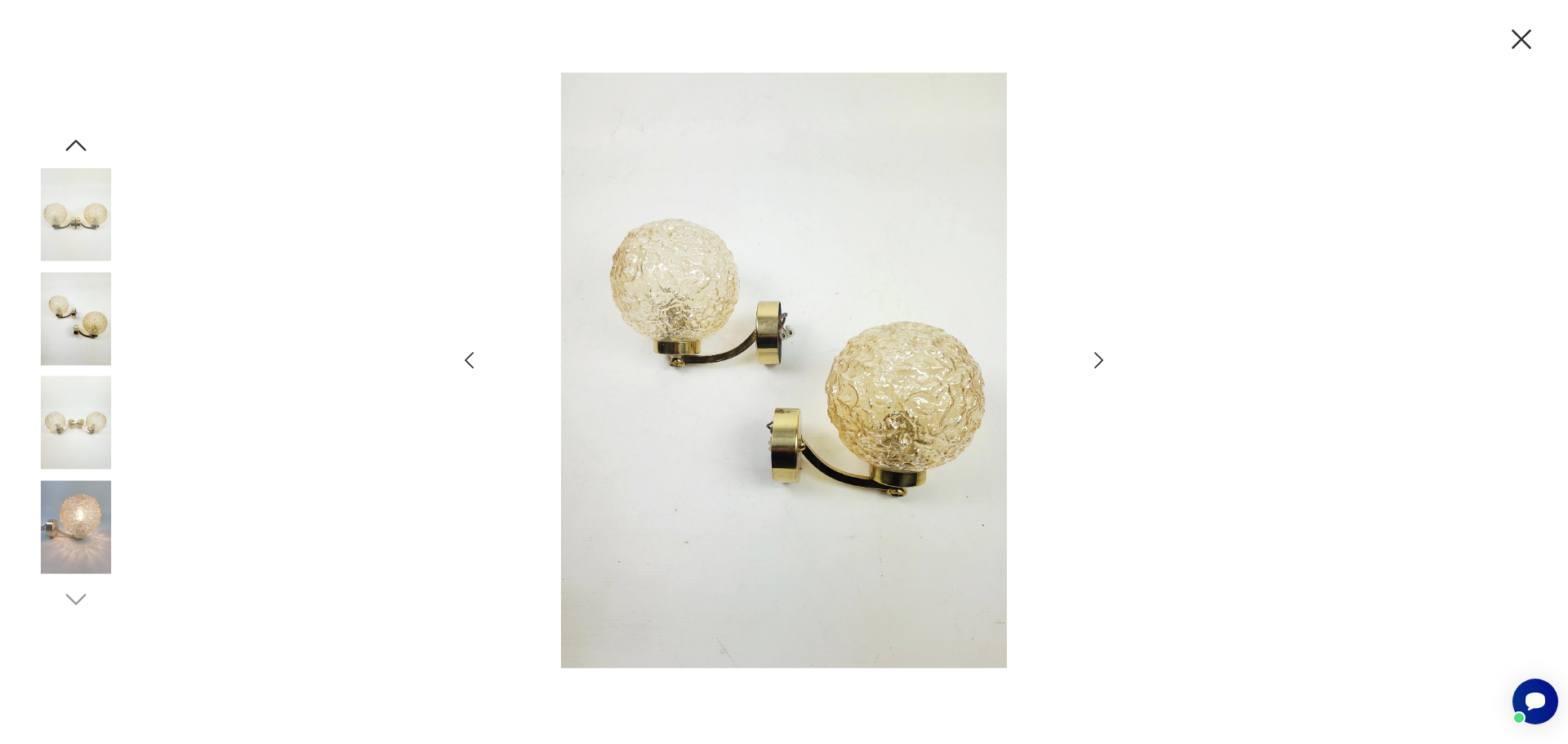
click at [473, 361] on icon "button" at bounding box center [469, 361] width 23 height 23
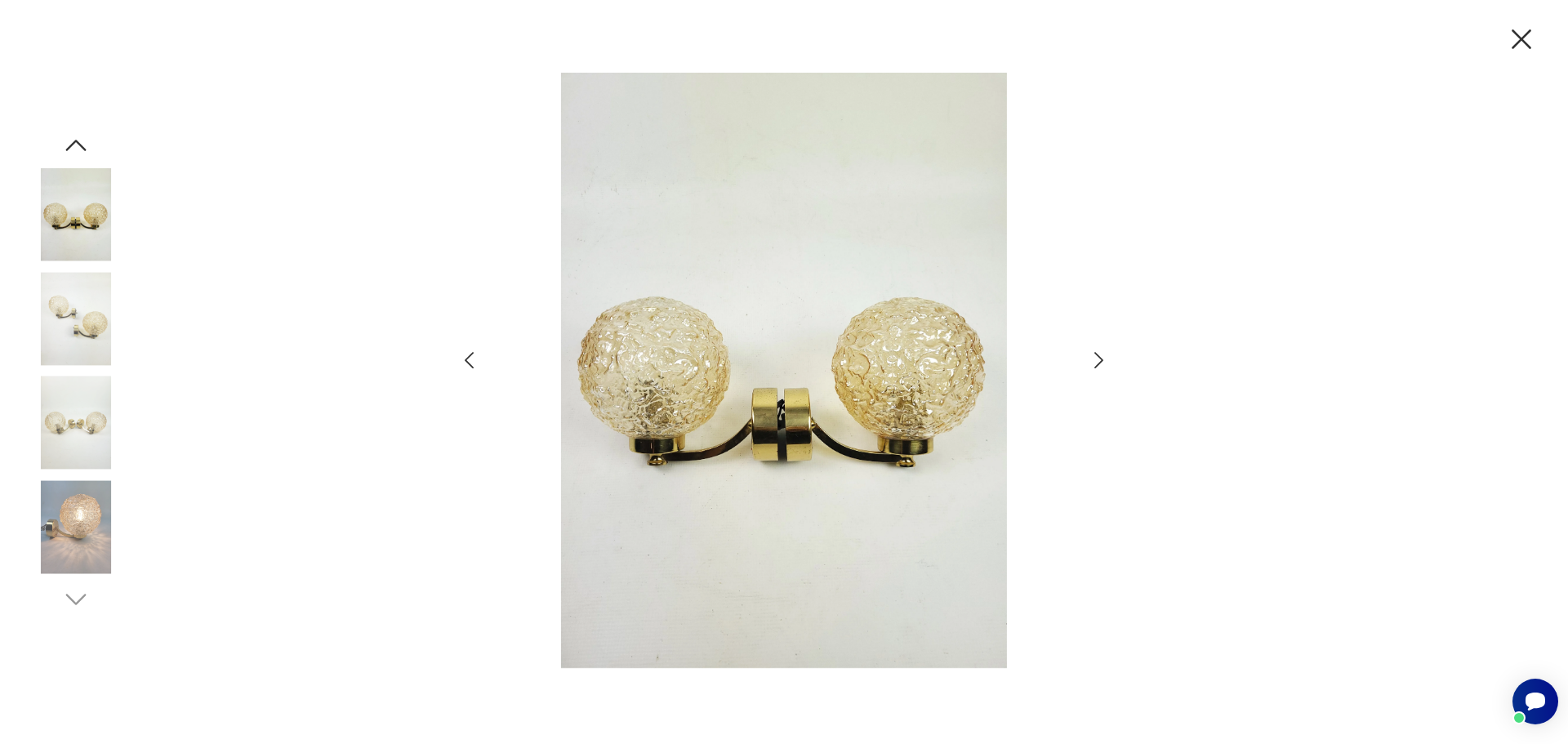
click at [473, 361] on icon "button" at bounding box center [469, 361] width 23 height 23
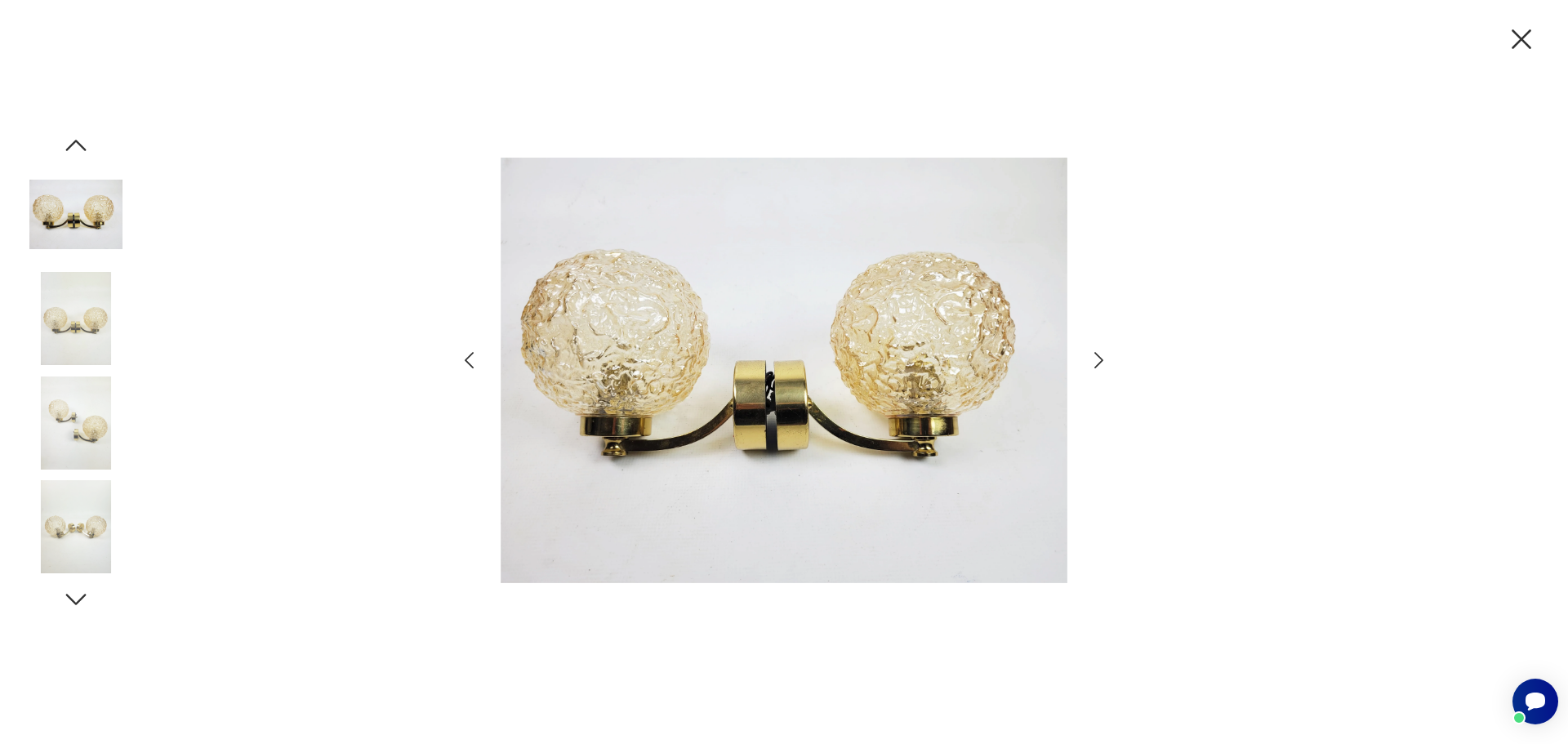
click at [473, 361] on icon "button" at bounding box center [469, 361] width 23 height 23
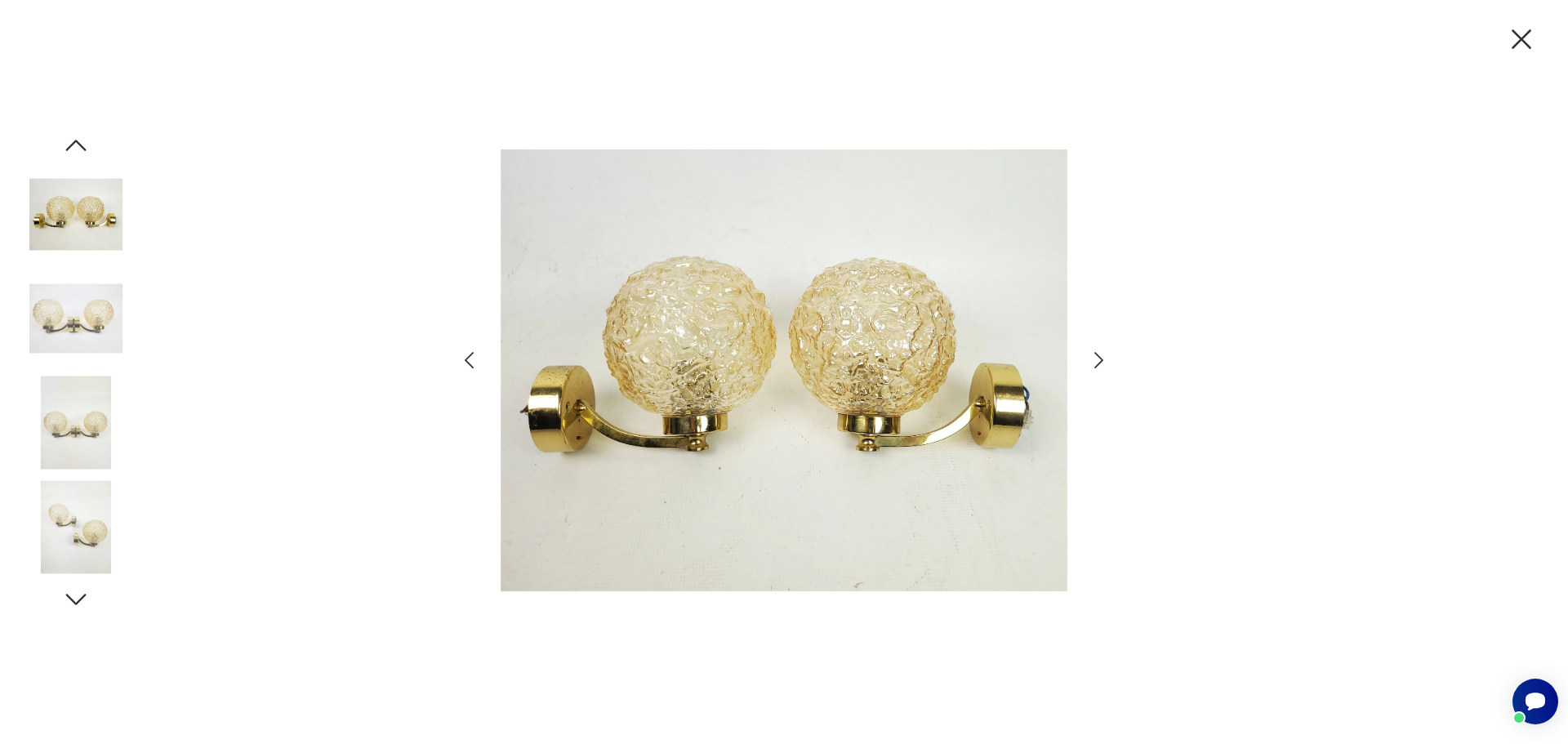
click at [473, 361] on icon "button" at bounding box center [469, 361] width 23 height 23
